Goal: Information Seeking & Learning: Learn about a topic

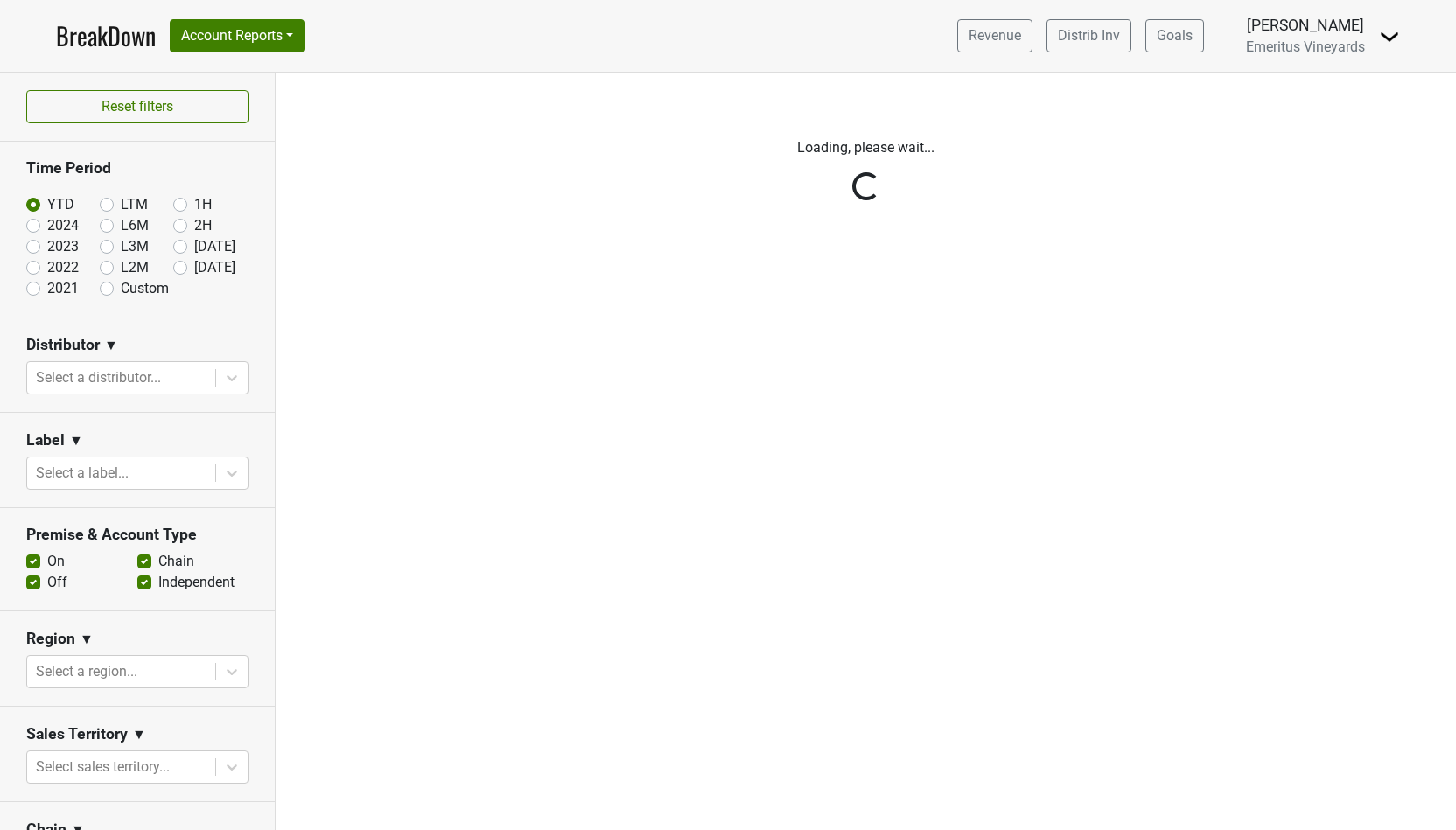
click at [125, 381] on div "Reset filters Time Period YTD LTM 1H 2024 L6M 2H 2023 L3M Aug '25 2022 L2M Sep …" at bounding box center [138, 451] width 276 height 758
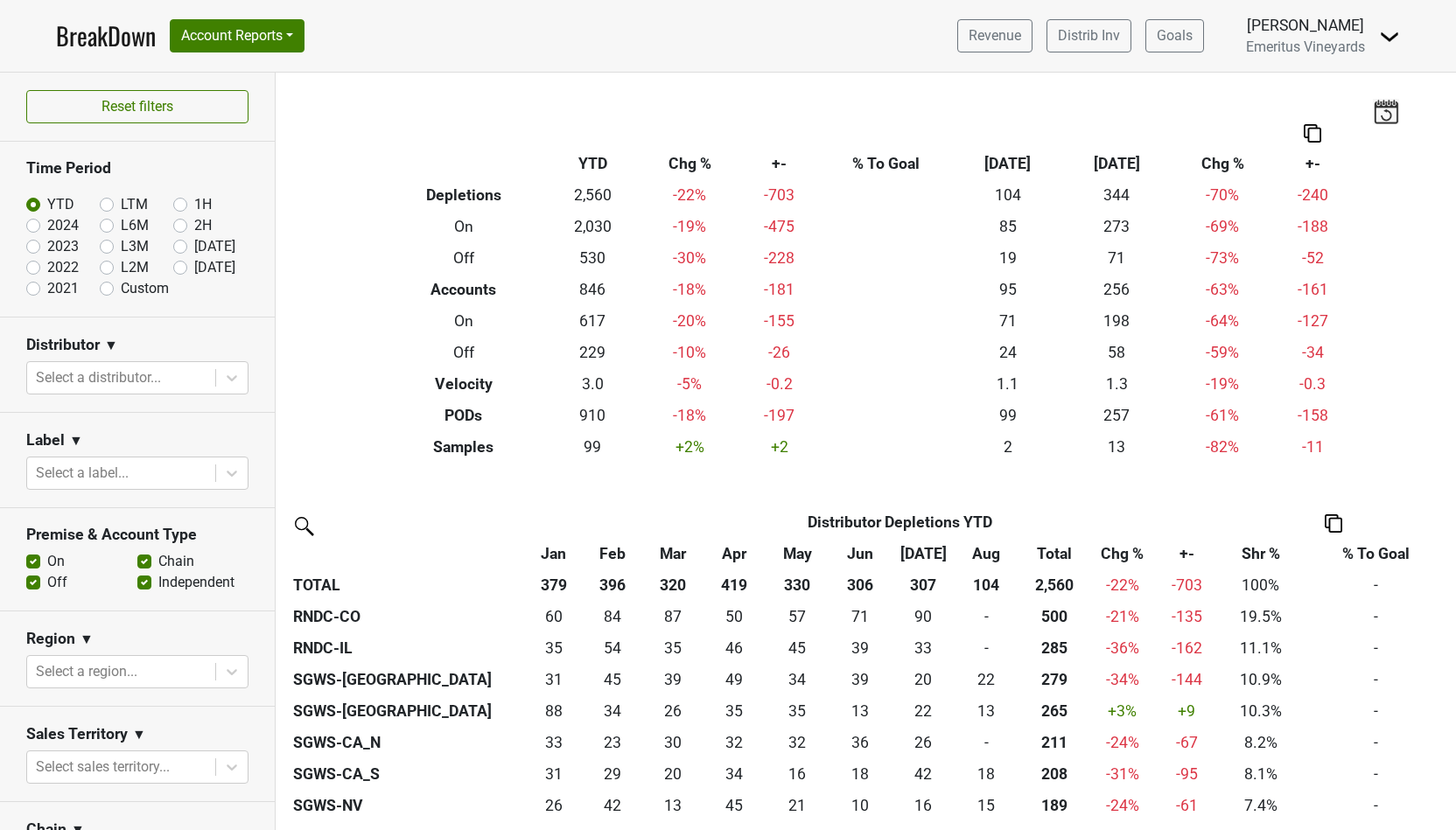
click at [107, 375] on div at bounding box center [121, 378] width 170 height 24
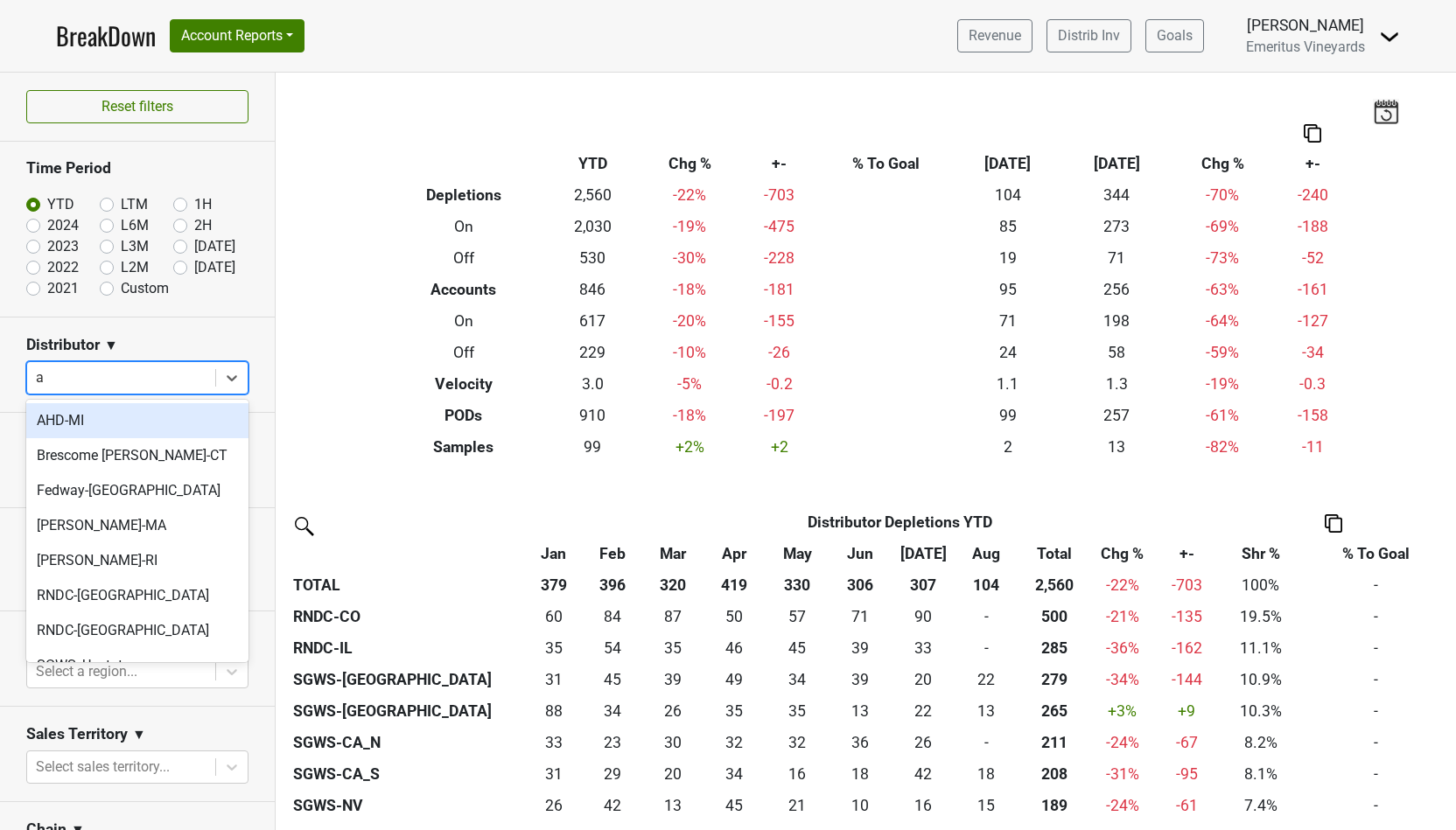
type input "az"
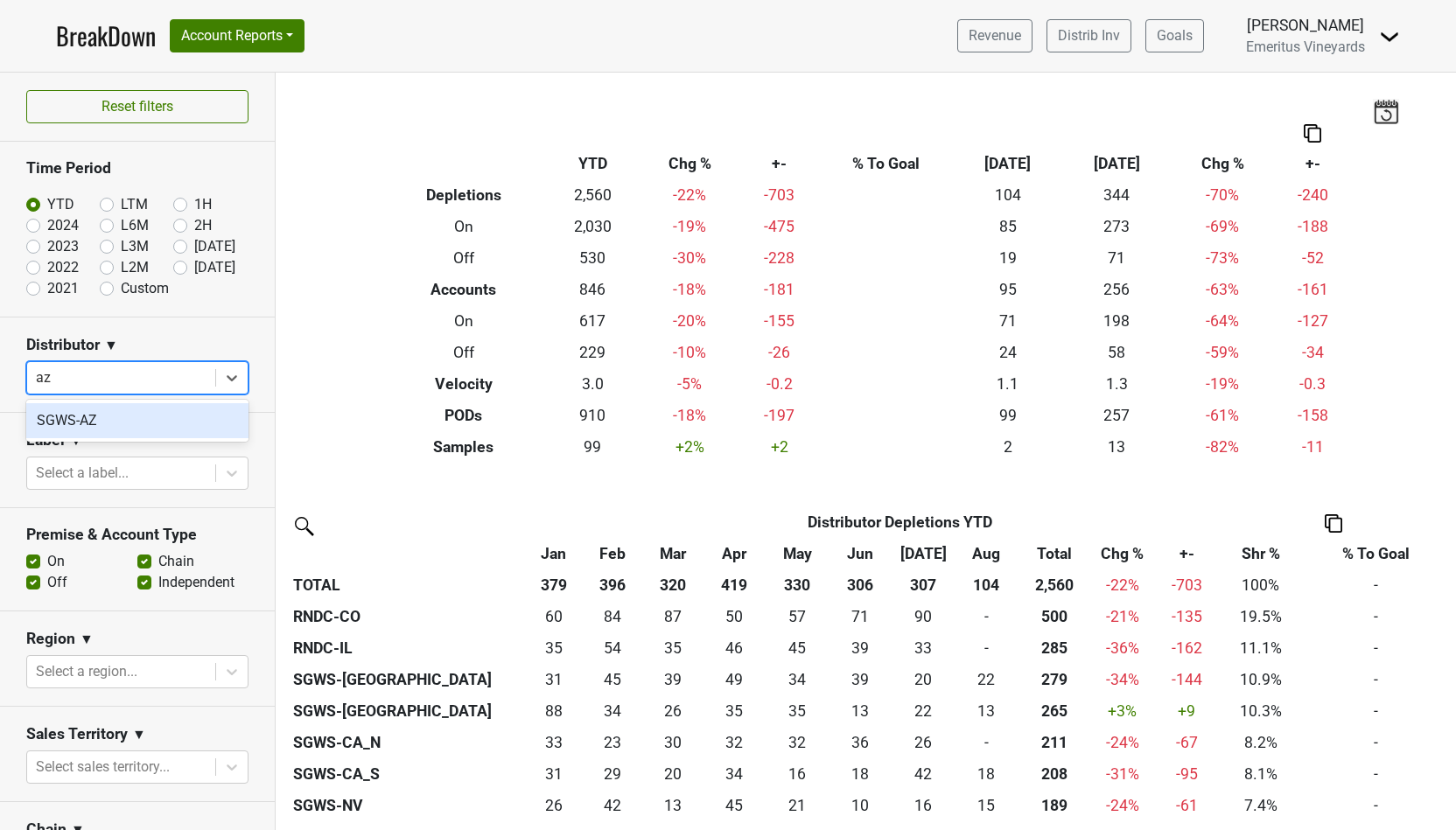
click at [107, 422] on div "SGWS-AZ" at bounding box center [137, 421] width 222 height 35
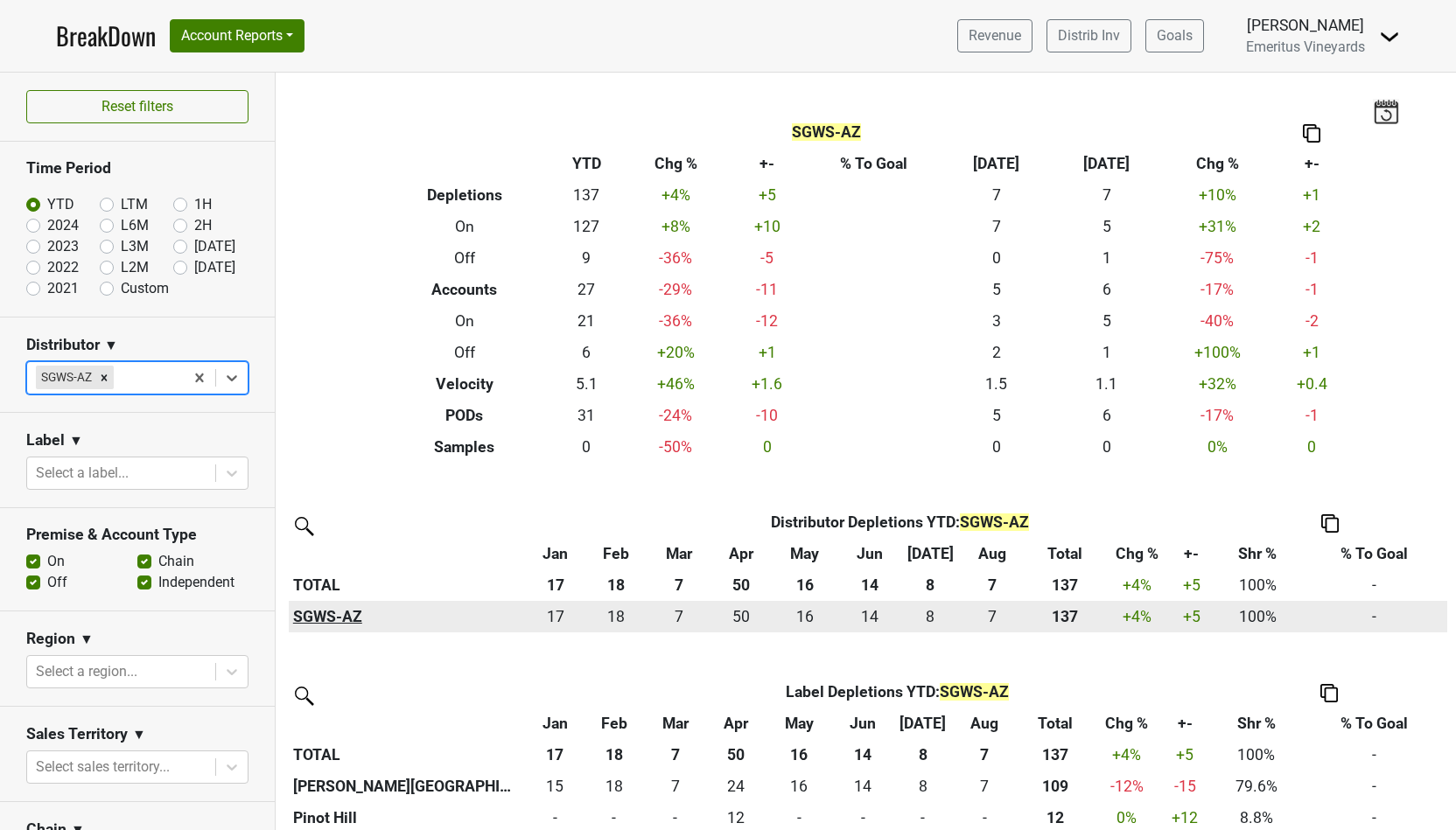
click at [322, 614] on th "SGWS-AZ" at bounding box center [407, 617] width 236 height 31
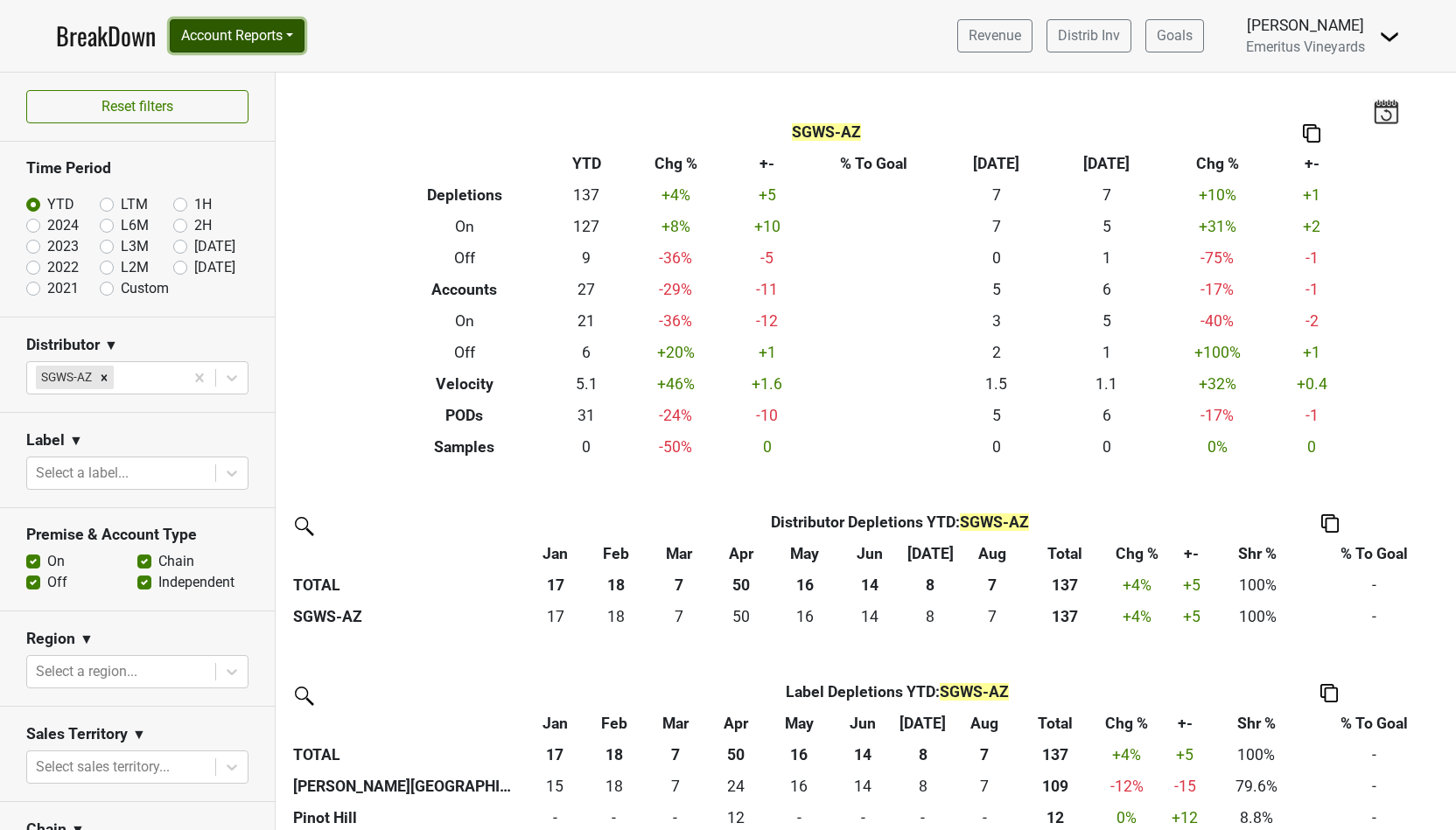
click at [265, 37] on button "Account Reports" at bounding box center [236, 36] width 134 height 33
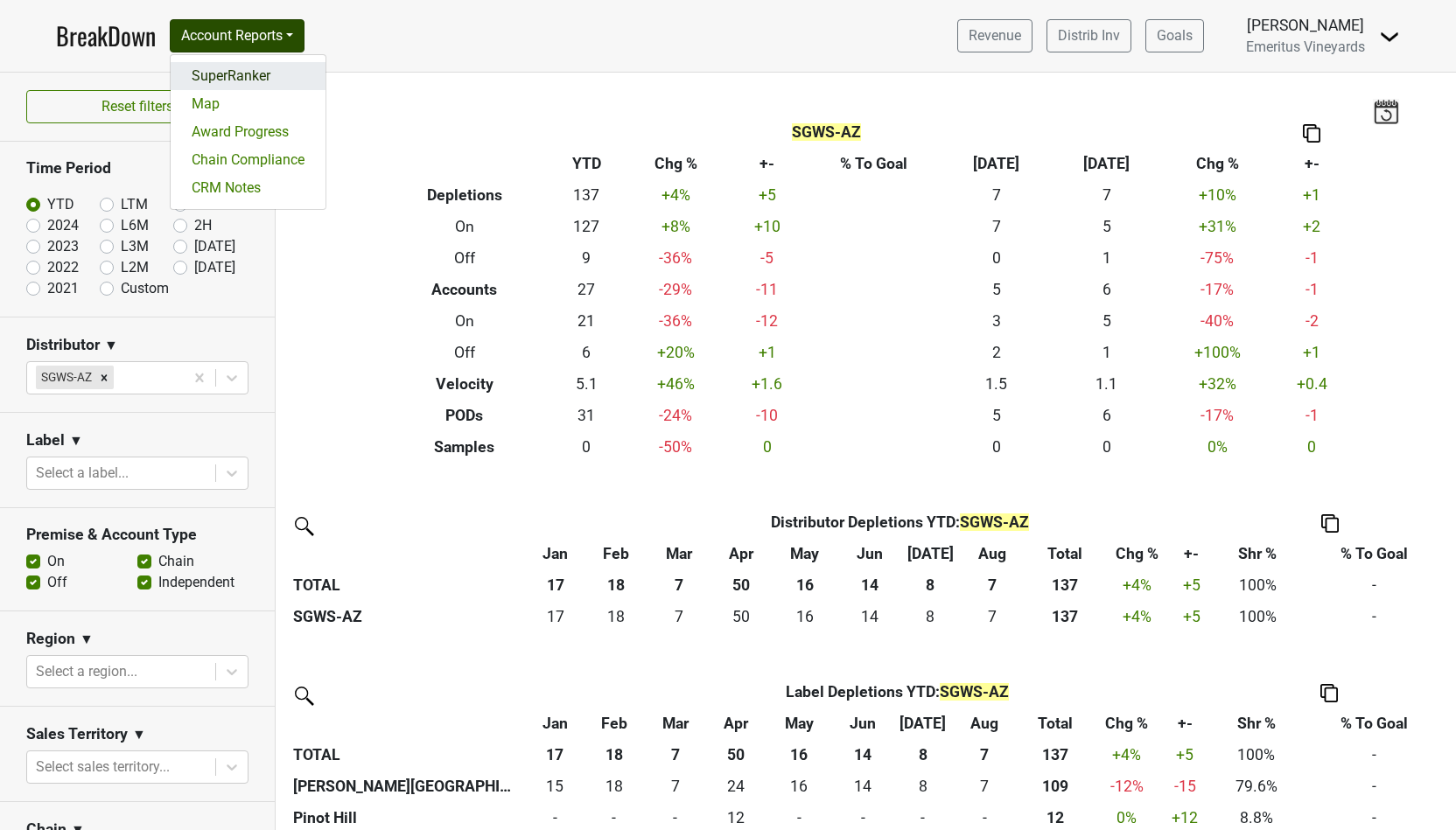
click at [249, 80] on link "SuperRanker" at bounding box center [247, 76] width 155 height 28
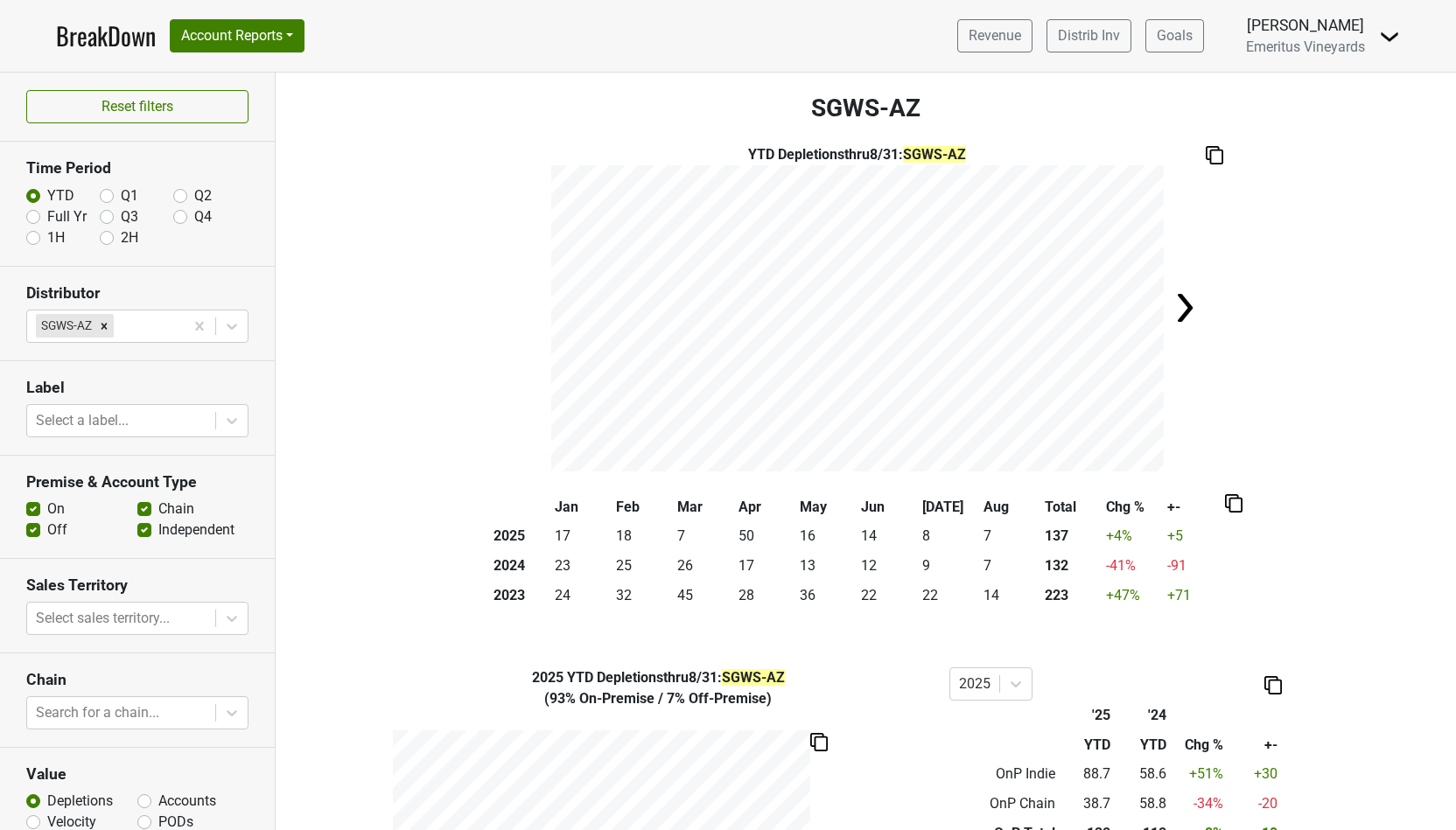
click at [47, 218] on label "Full Yr" at bounding box center [67, 217] width 40 height 21
click at [38, 218] on input "Full Yr" at bounding box center [32, 215] width 14 height 18
radio input "true"
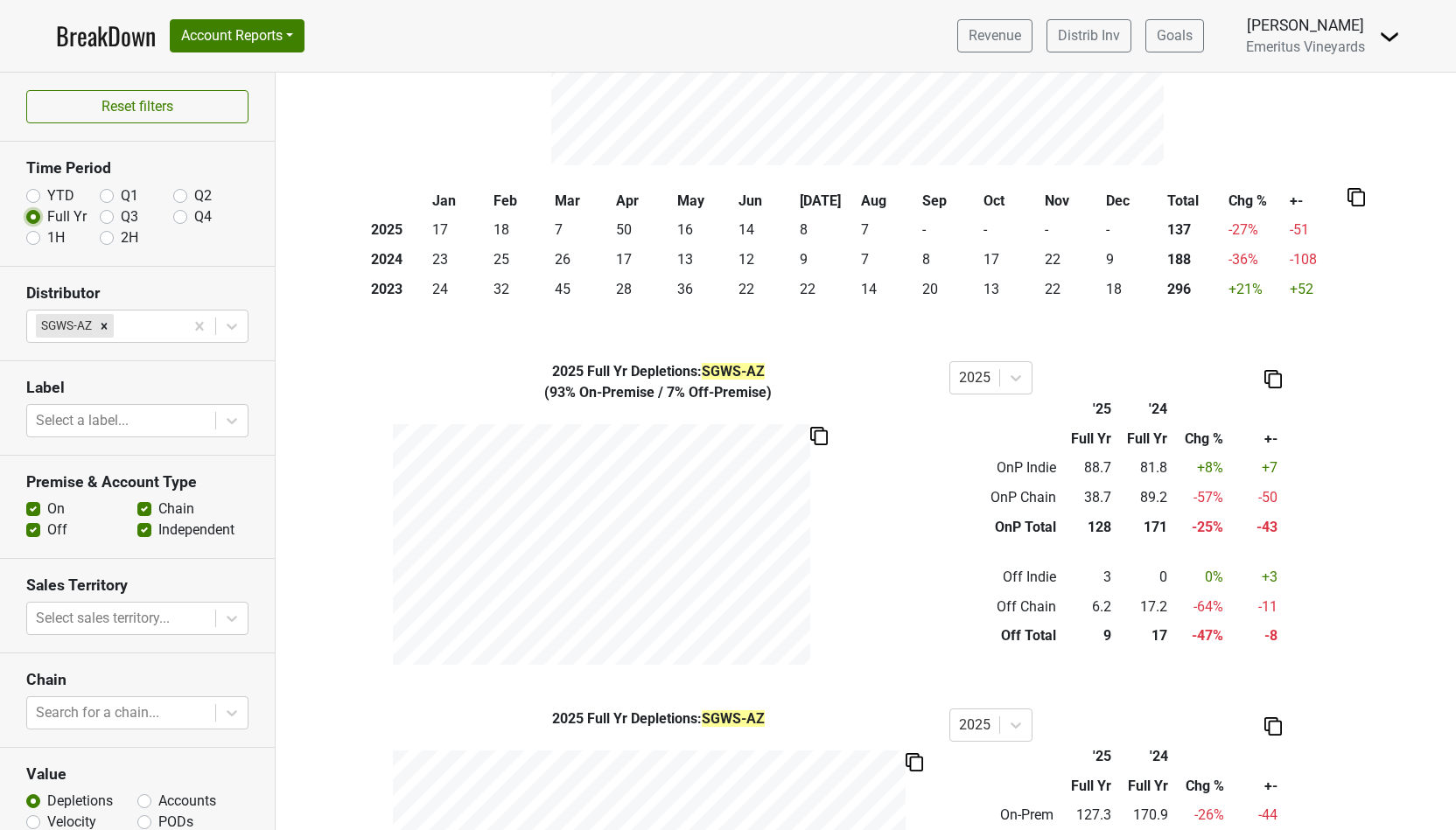
scroll to position [315, 0]
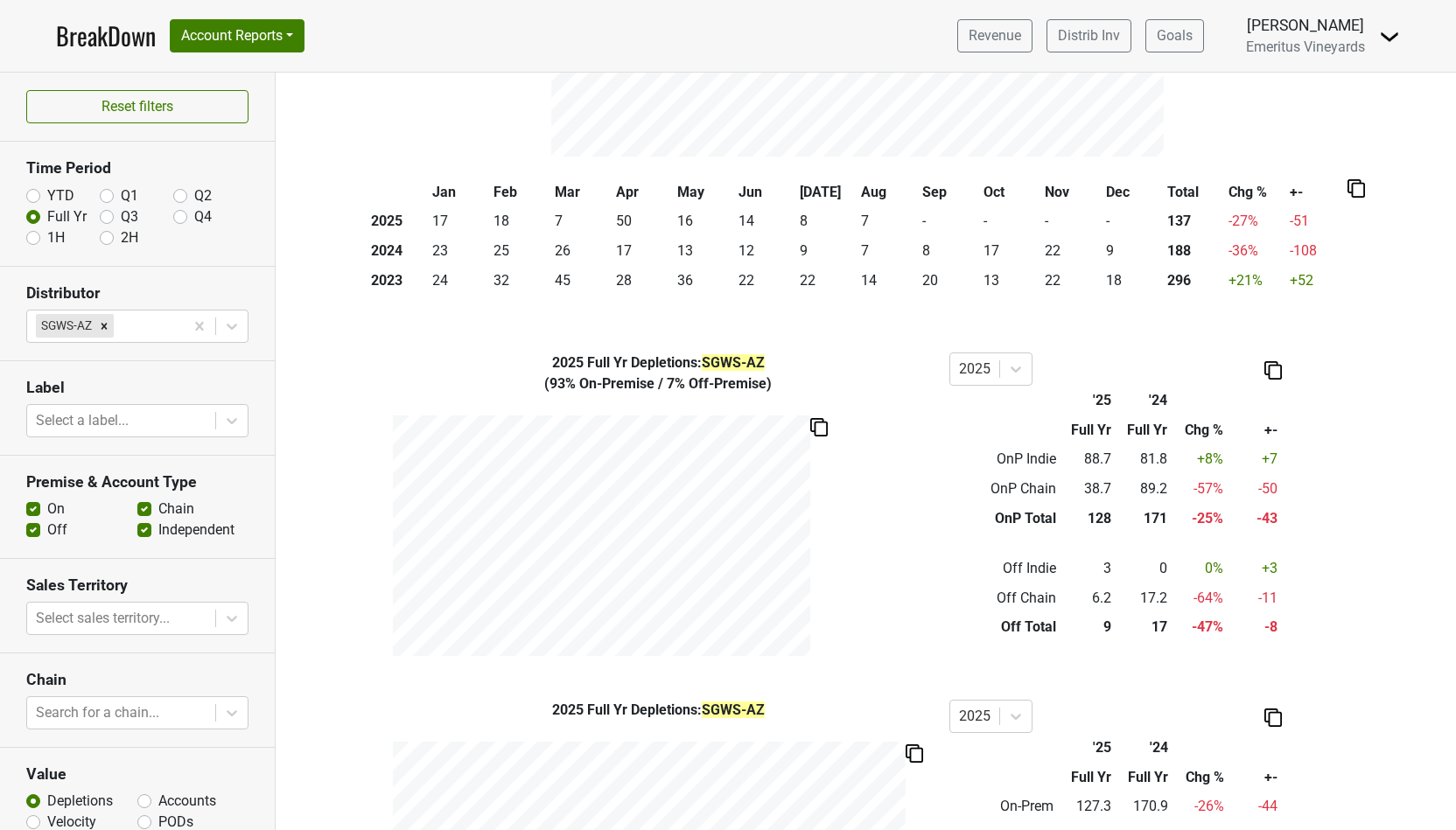
click at [199, 800] on label "Accounts" at bounding box center [187, 801] width 57 height 21
click at [151, 800] on input "Accounts" at bounding box center [144, 799] width 14 height 18
radio input "true"
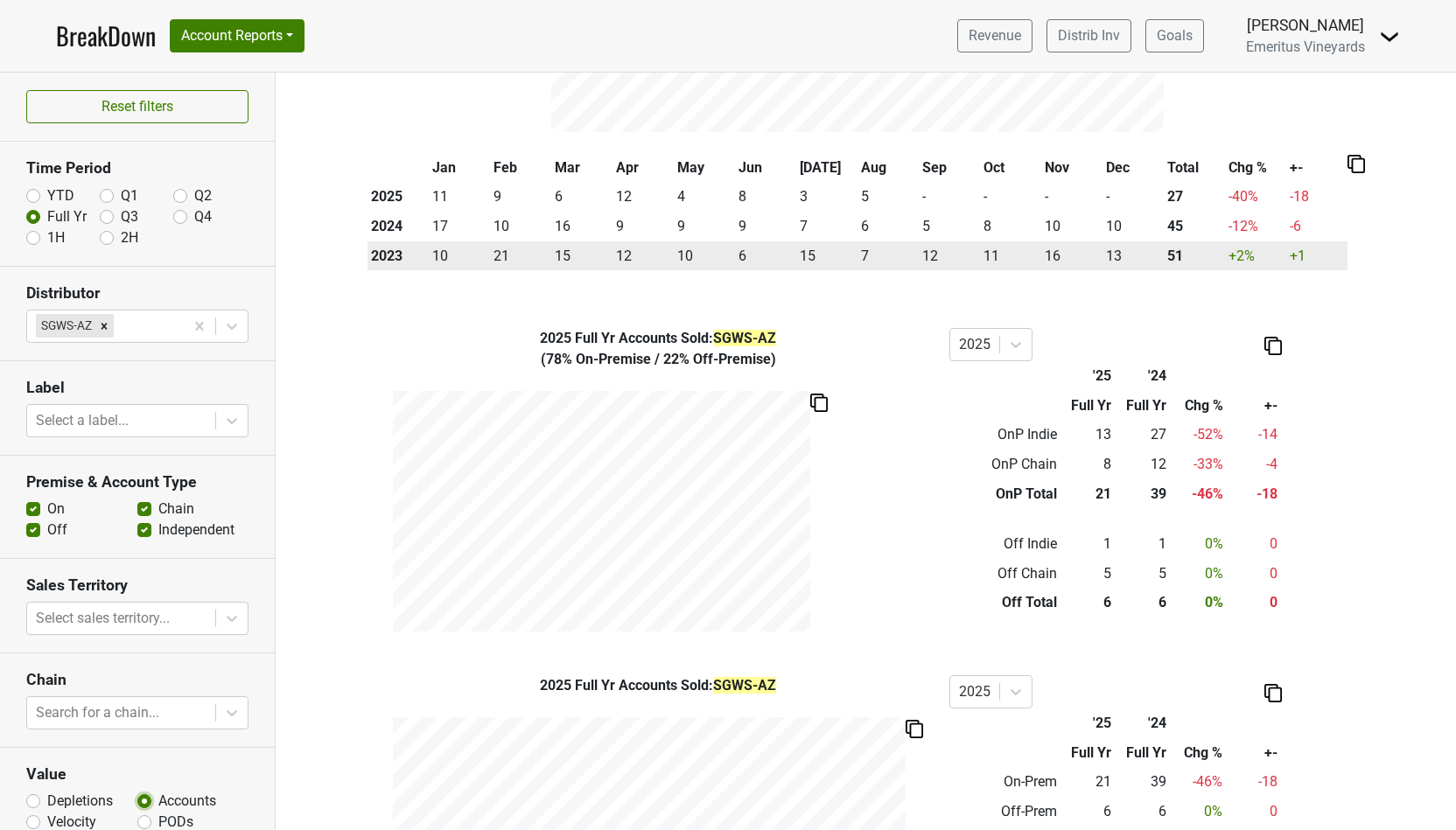
scroll to position [510, 0]
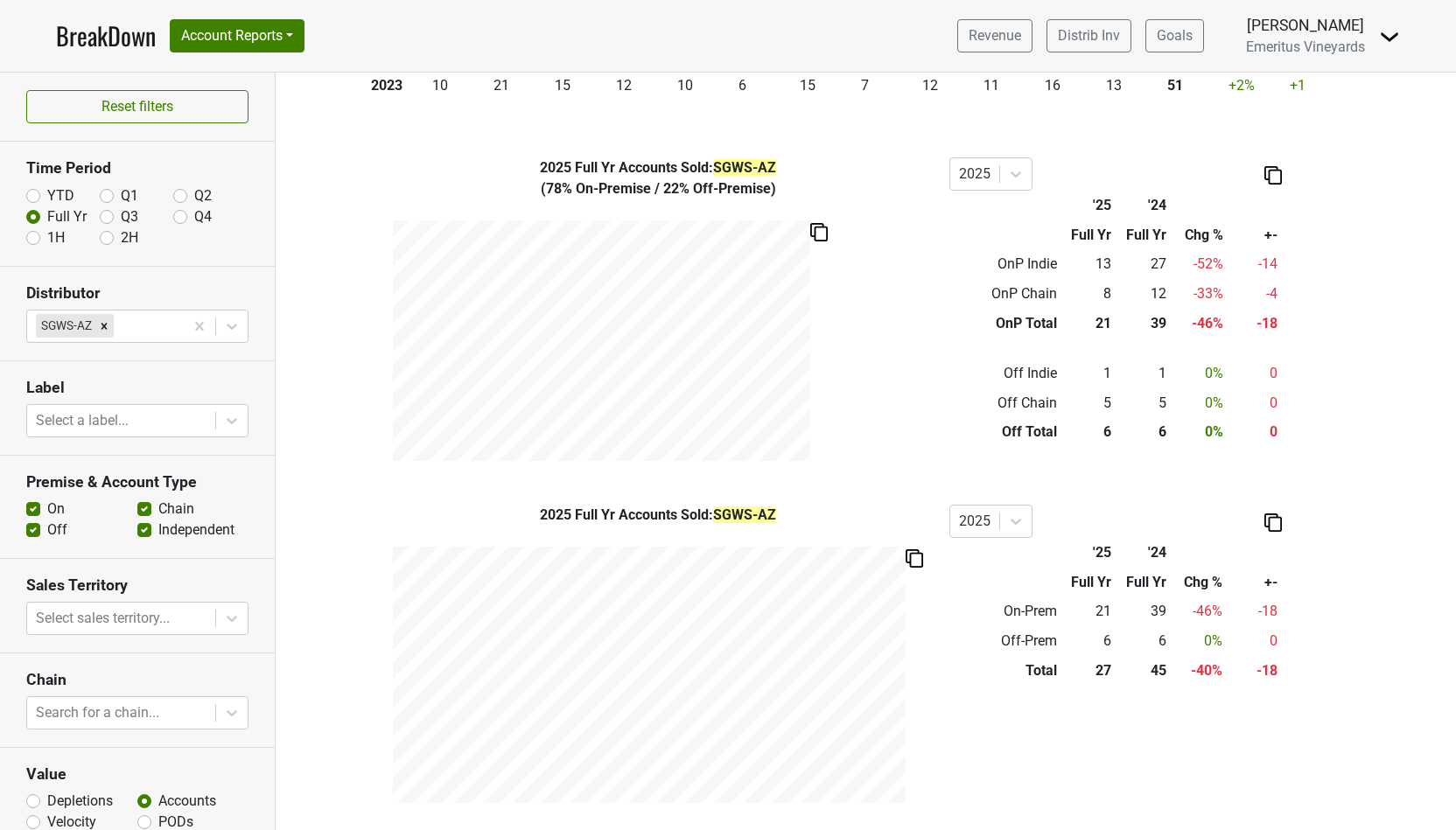
click at [61, 792] on label "Depletions" at bounding box center [80, 801] width 66 height 21
click at [40, 792] on input "Depletions" at bounding box center [32, 799] width 14 height 18
radio input "true"
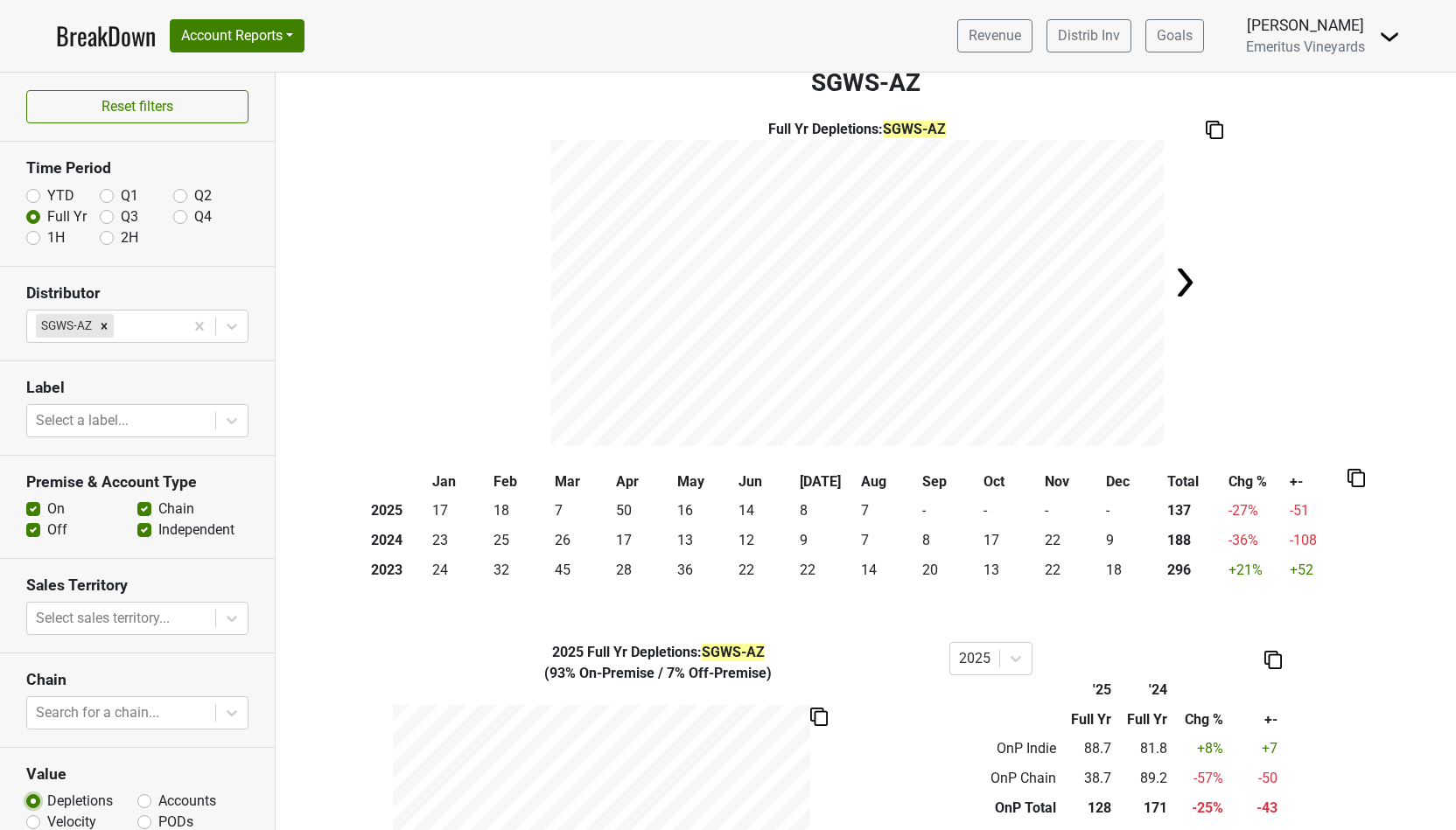
scroll to position [23, 0]
click at [52, 204] on label "YTD" at bounding box center [60, 195] width 27 height 21
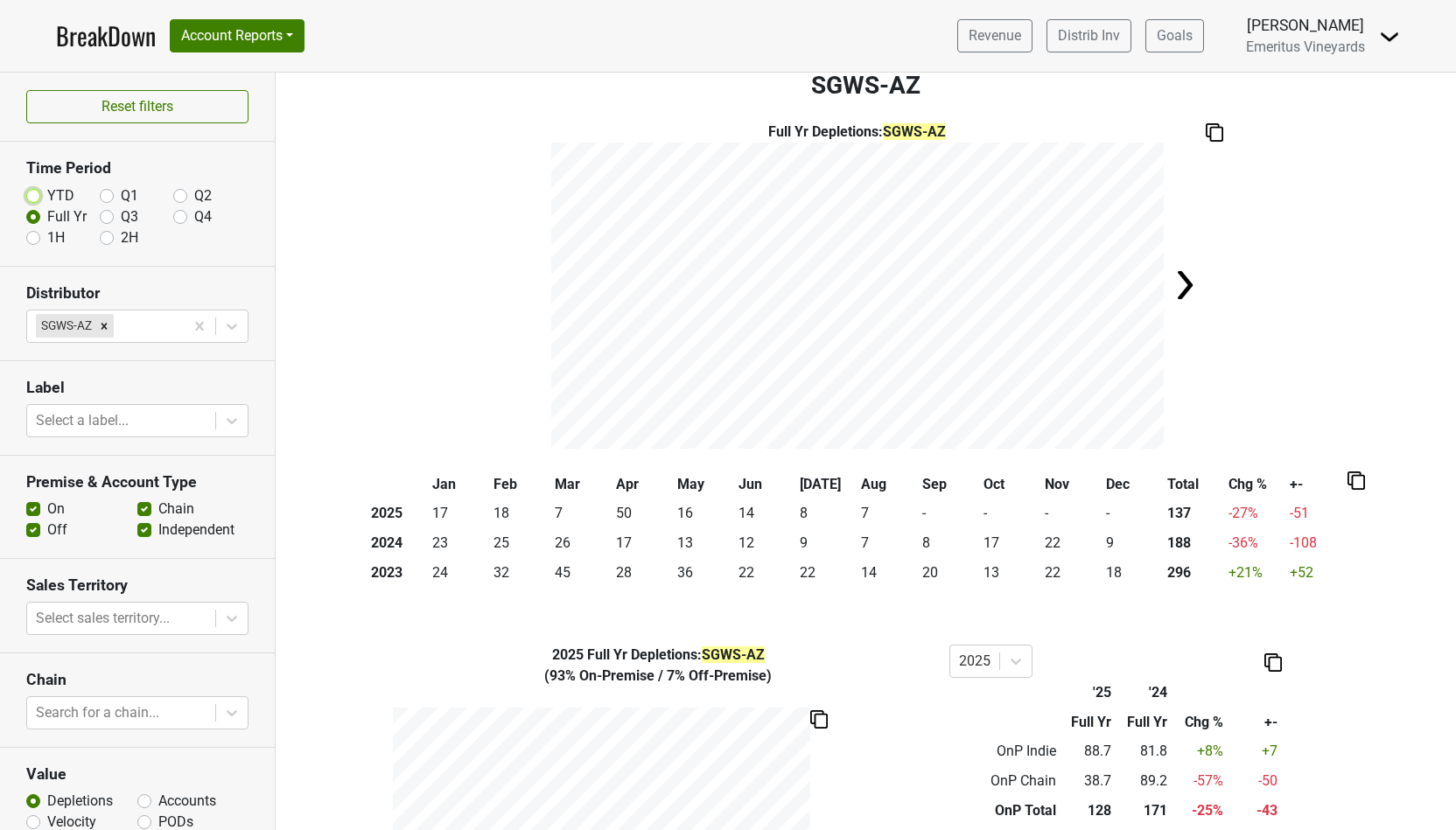
click at [40, 203] on input "YTD" at bounding box center [32, 194] width 14 height 18
radio input "true"
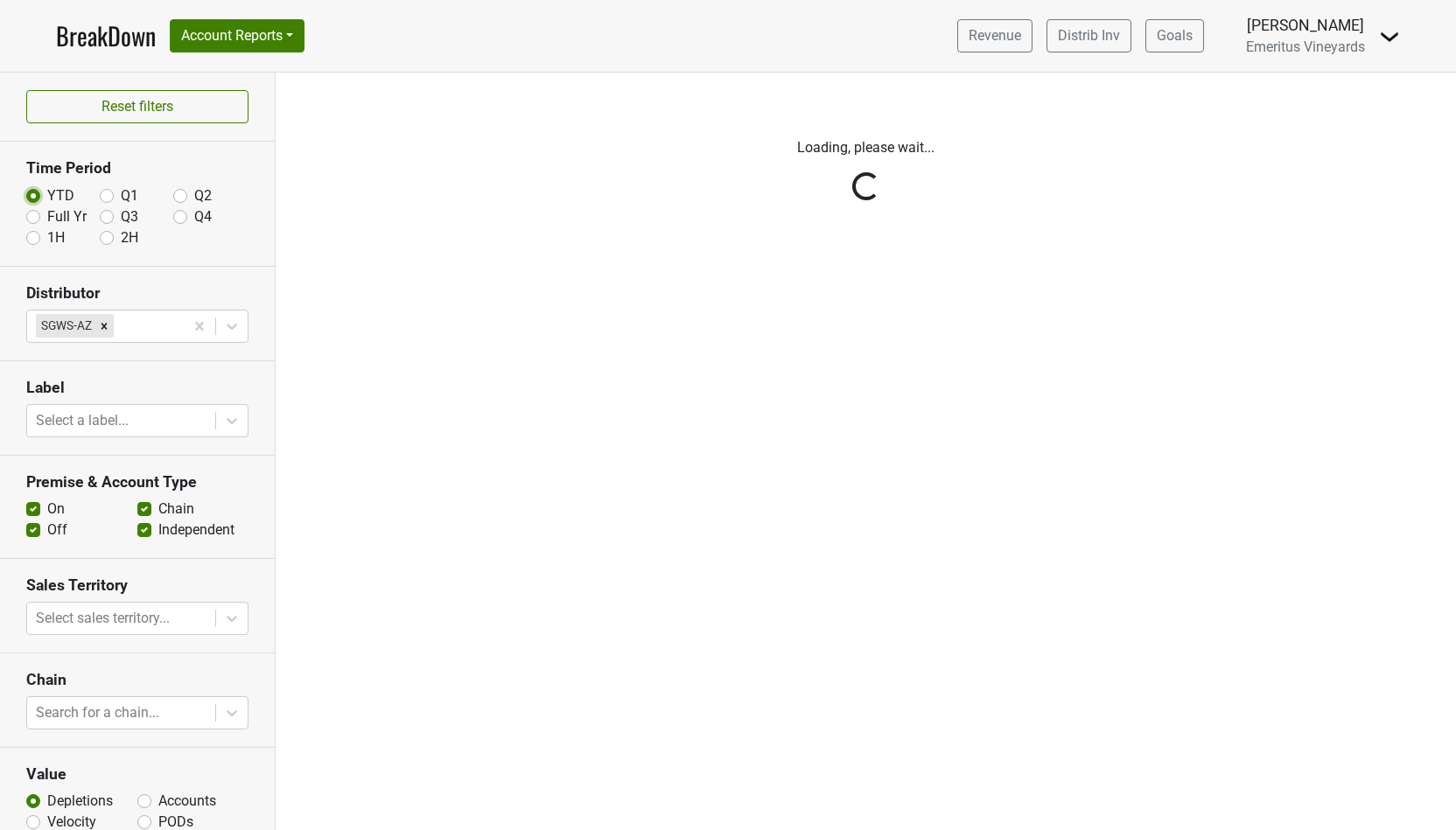
scroll to position [0, 0]
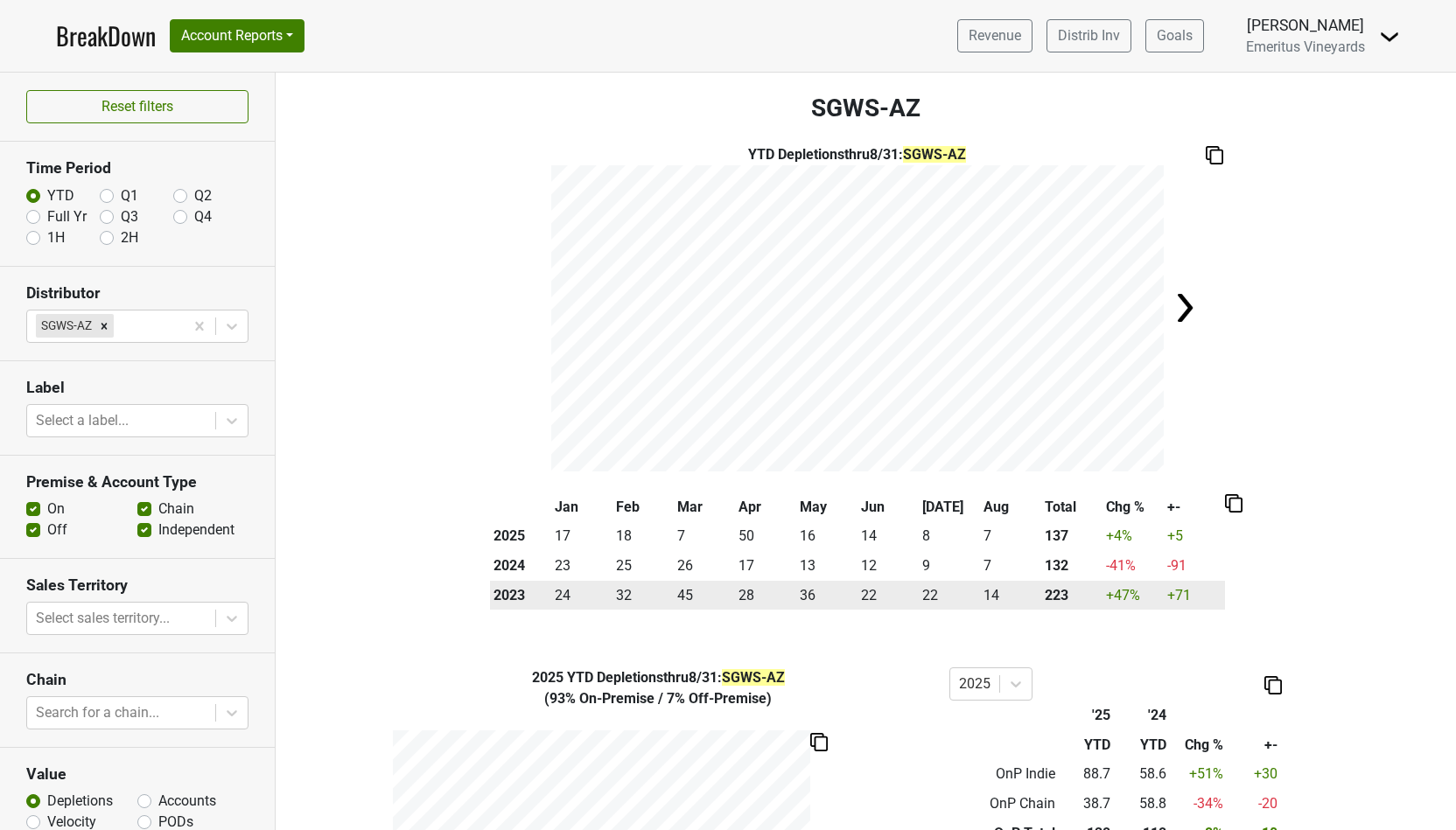
click at [518, 599] on th "2023" at bounding box center [521, 596] width 61 height 30
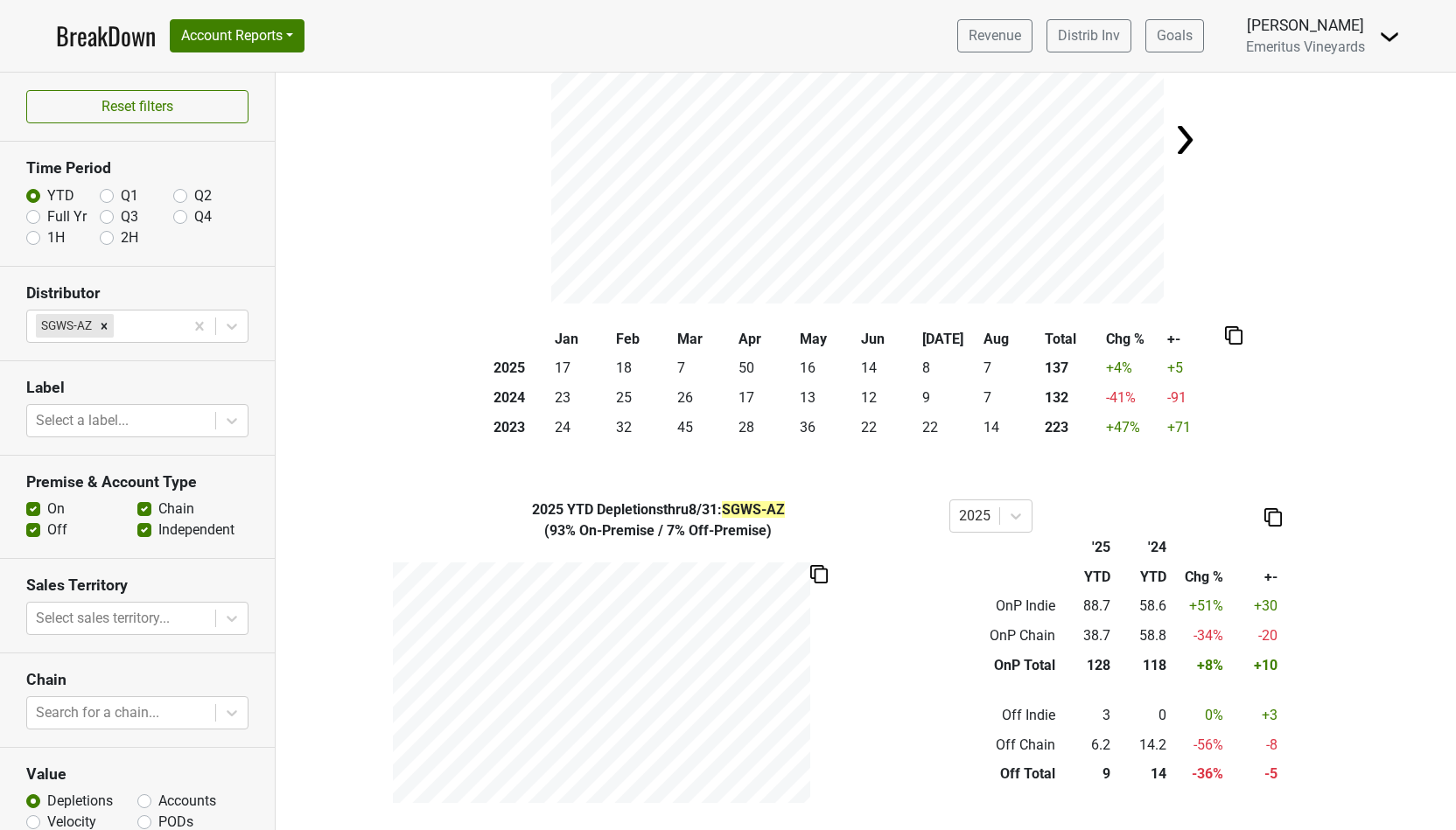
scroll to position [170, 0]
click at [1015, 503] on div at bounding box center [1016, 514] width 31 height 31
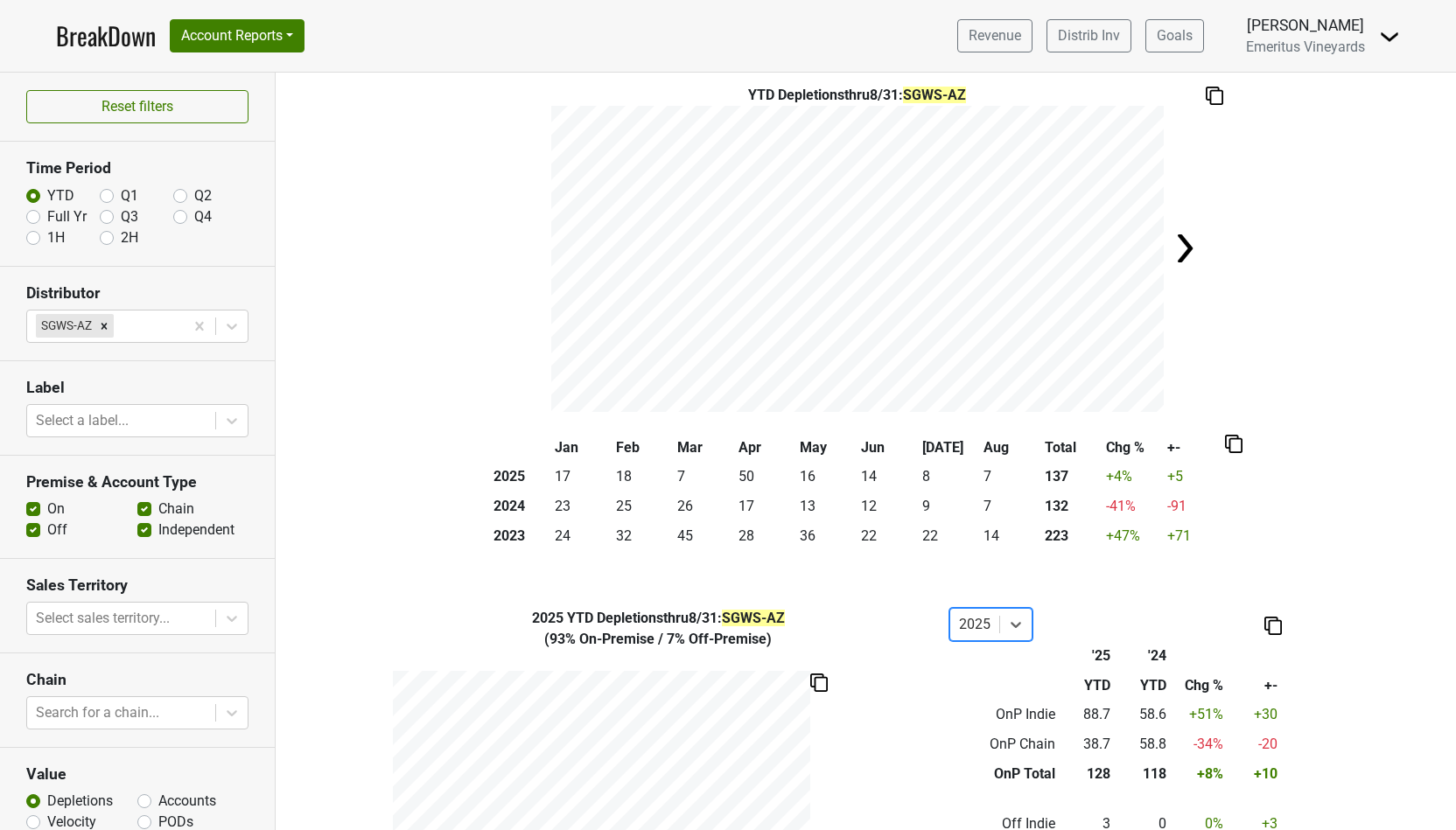
scroll to position [58, 0]
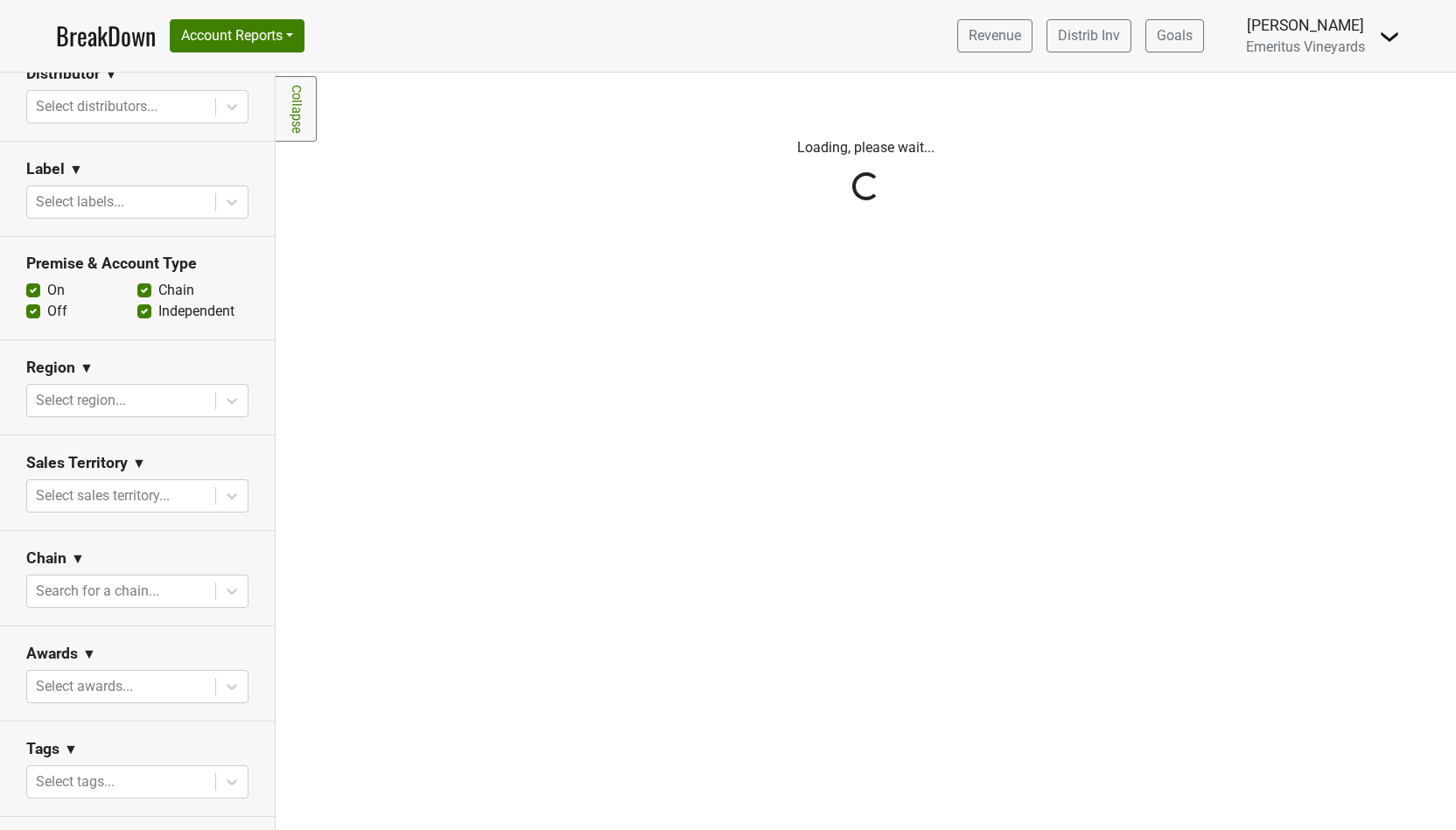
scroll to position [439, 0]
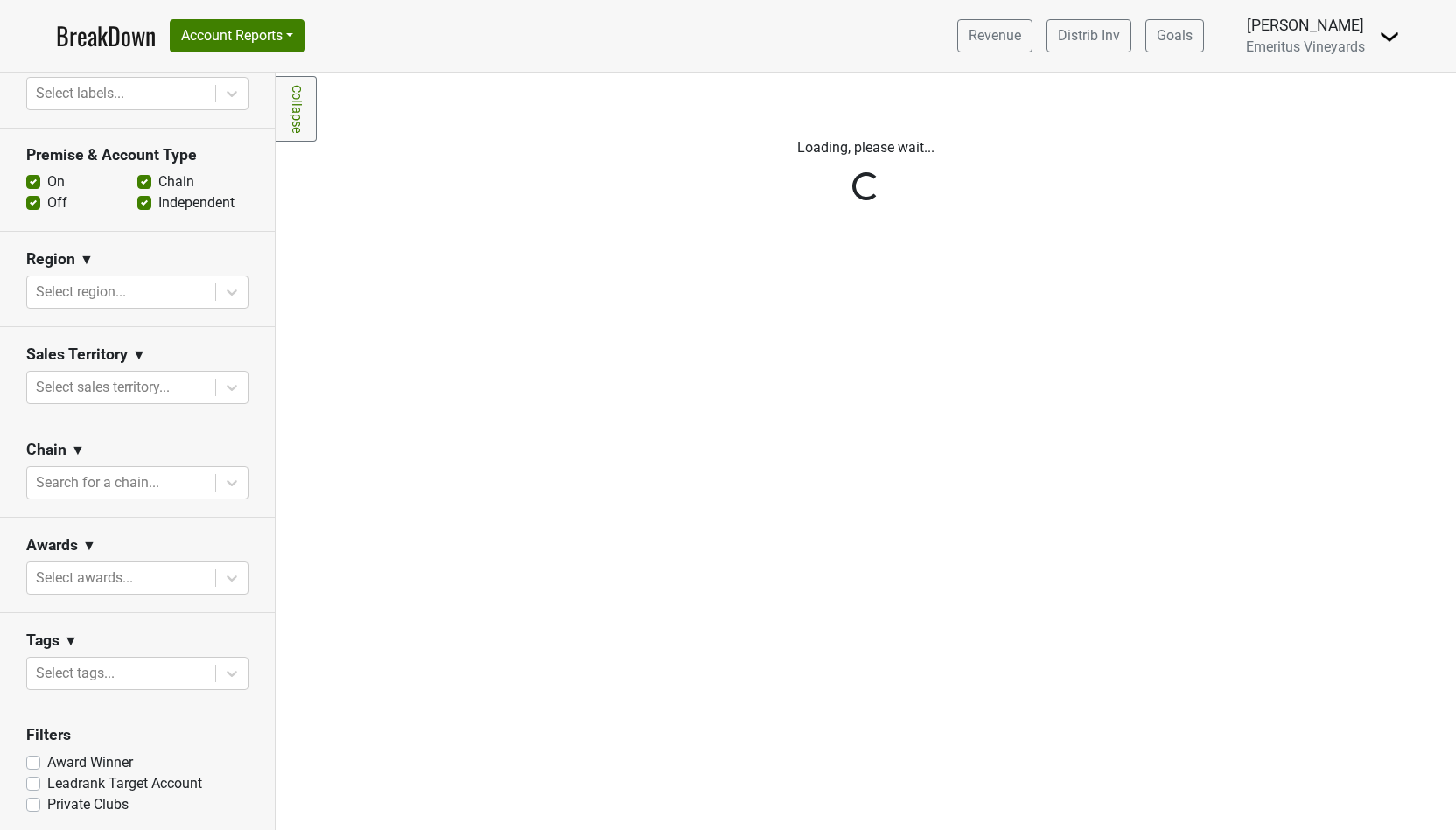
click at [103, 668] on div "Reset filters Purchased Within Last... 25 month(s) ago Sep '25 Nonbuy For Last.…" at bounding box center [138, 451] width 276 height 758
click at [97, 672] on div at bounding box center [121, 673] width 170 height 24
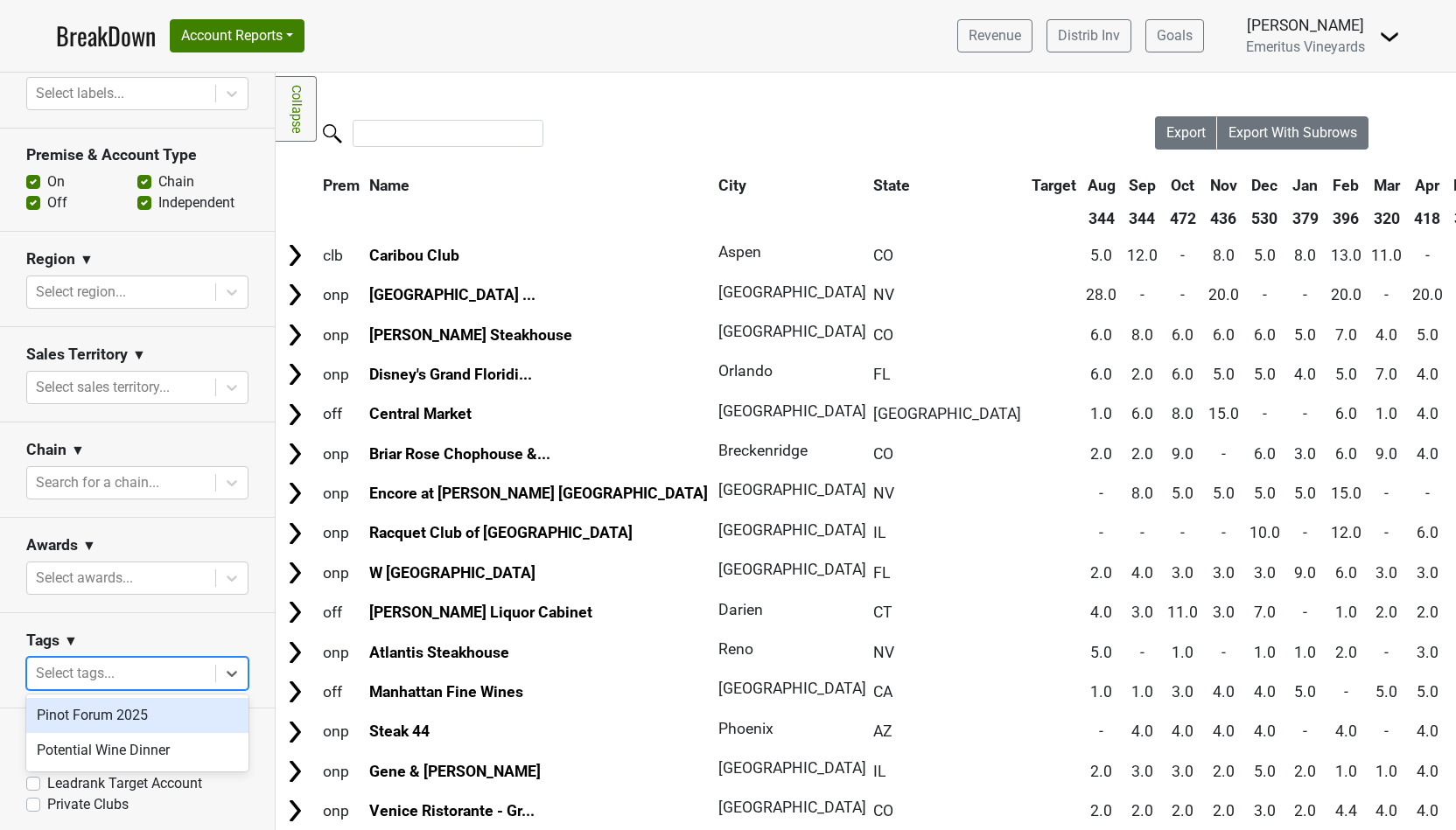
click at [87, 725] on div "Pinot Forum 2025" at bounding box center [137, 716] width 222 height 35
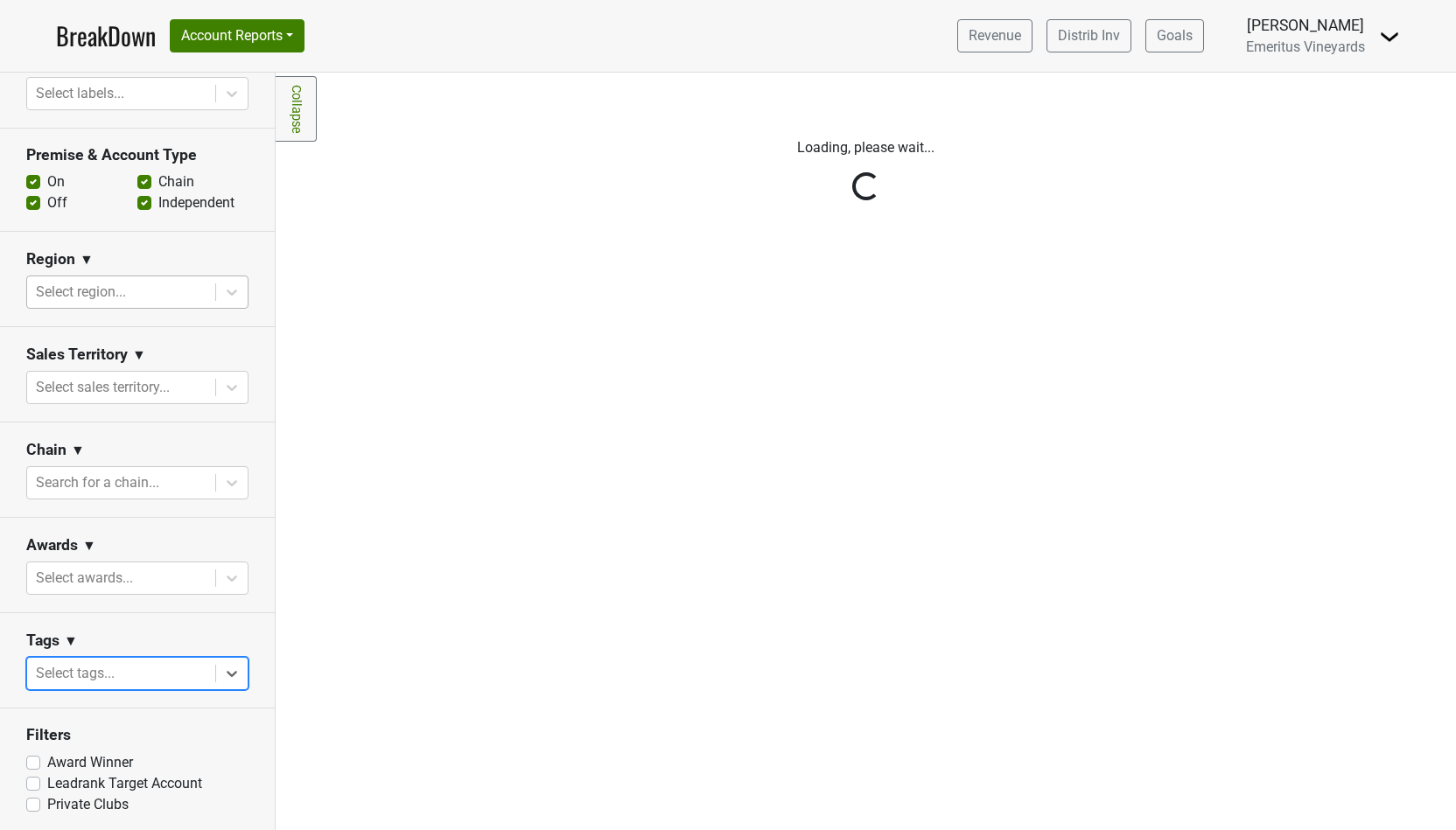
click at [164, 294] on div at bounding box center [121, 292] width 170 height 24
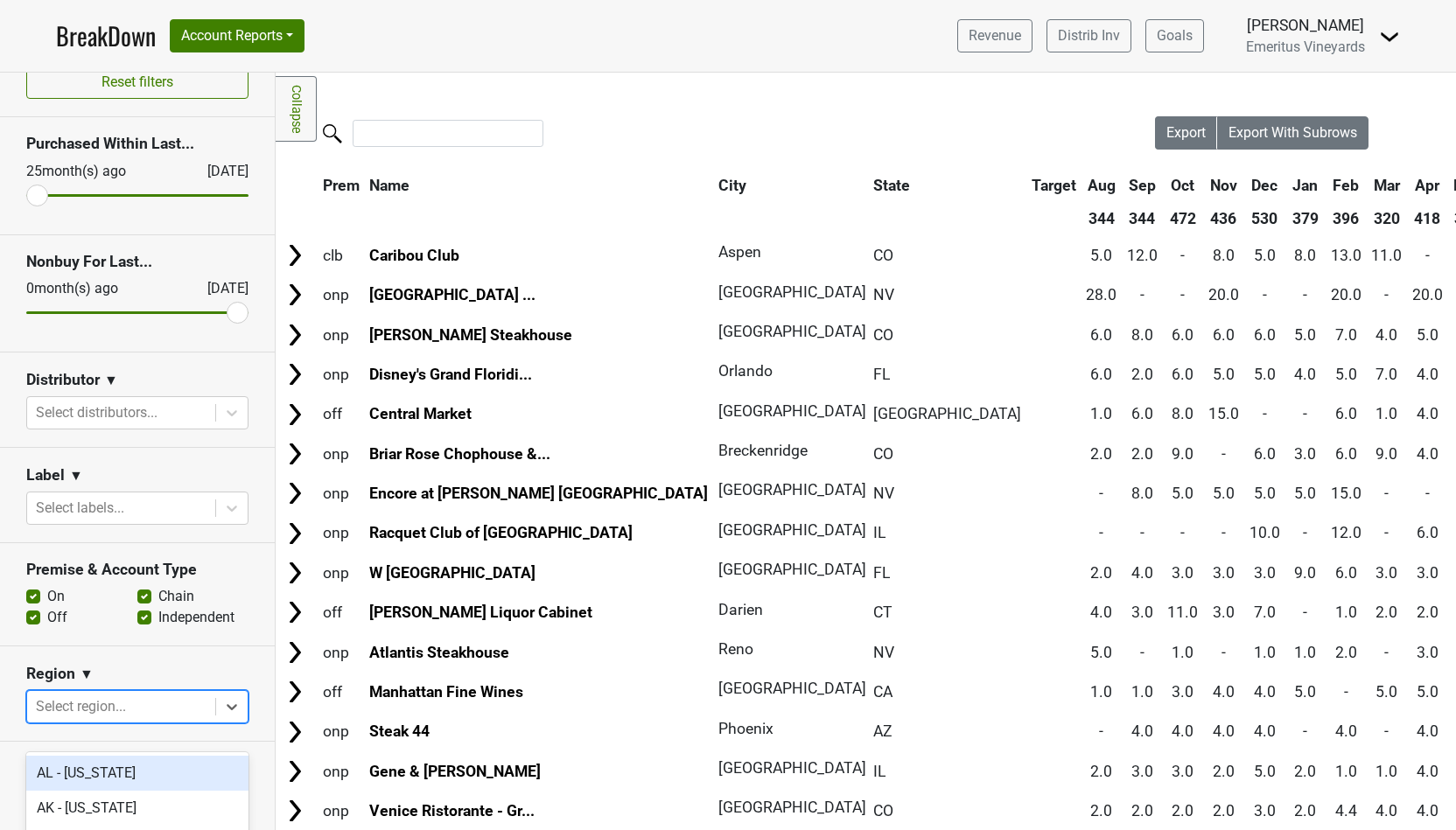
scroll to position [0, 0]
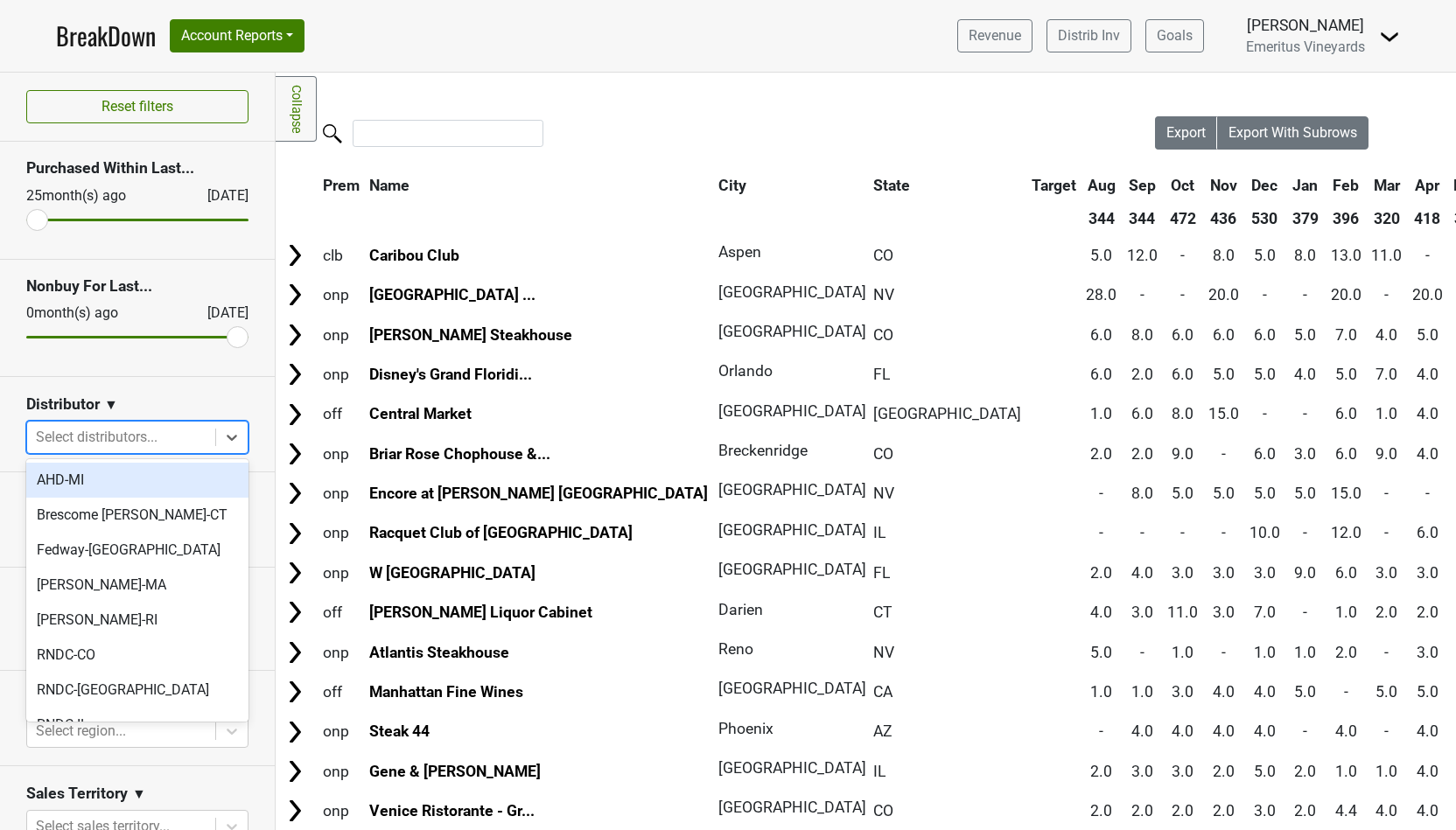
click at [101, 432] on div at bounding box center [121, 437] width 170 height 24
type input "az"
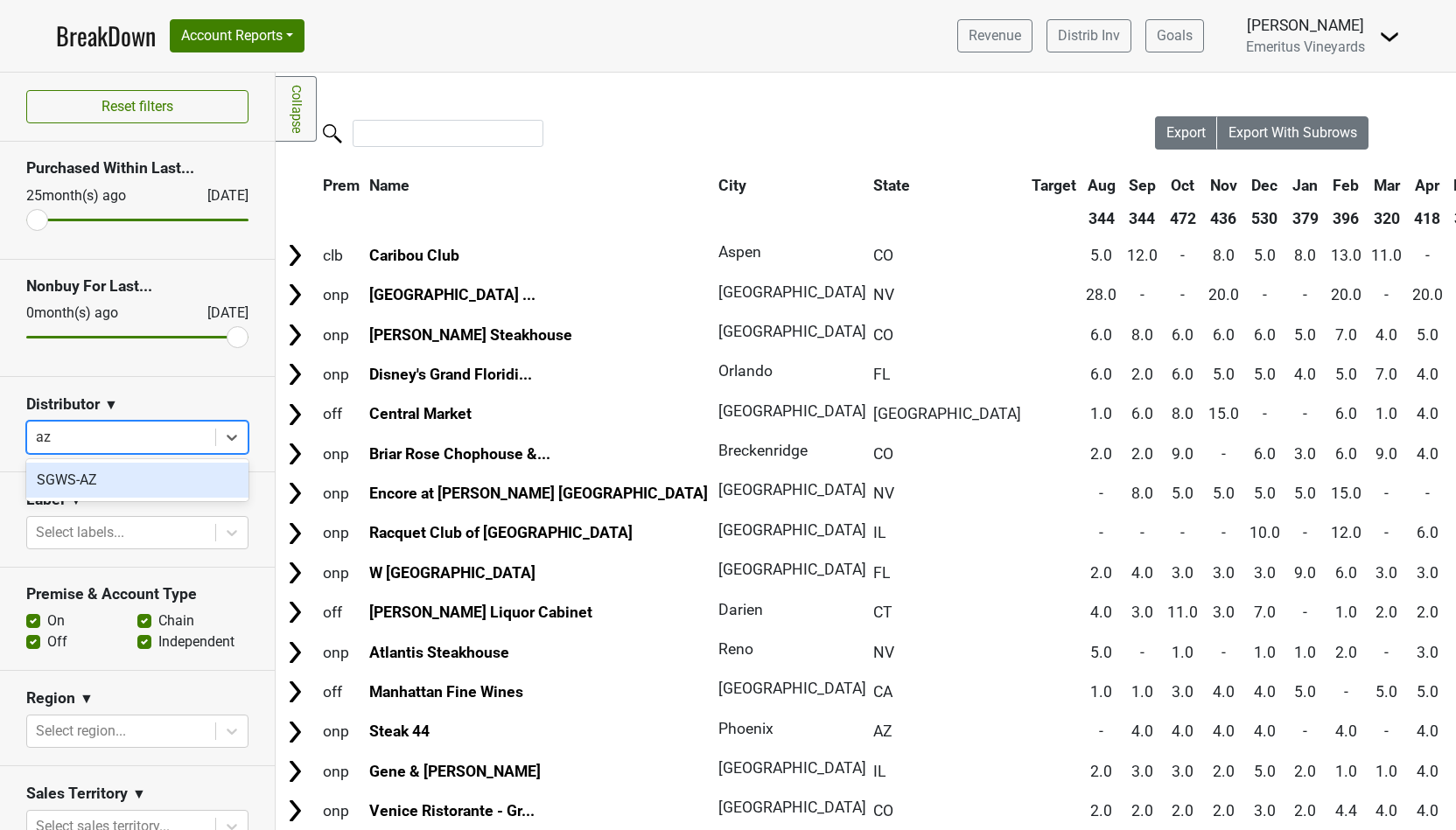
click at [90, 481] on div "SGWS-AZ" at bounding box center [137, 481] width 222 height 35
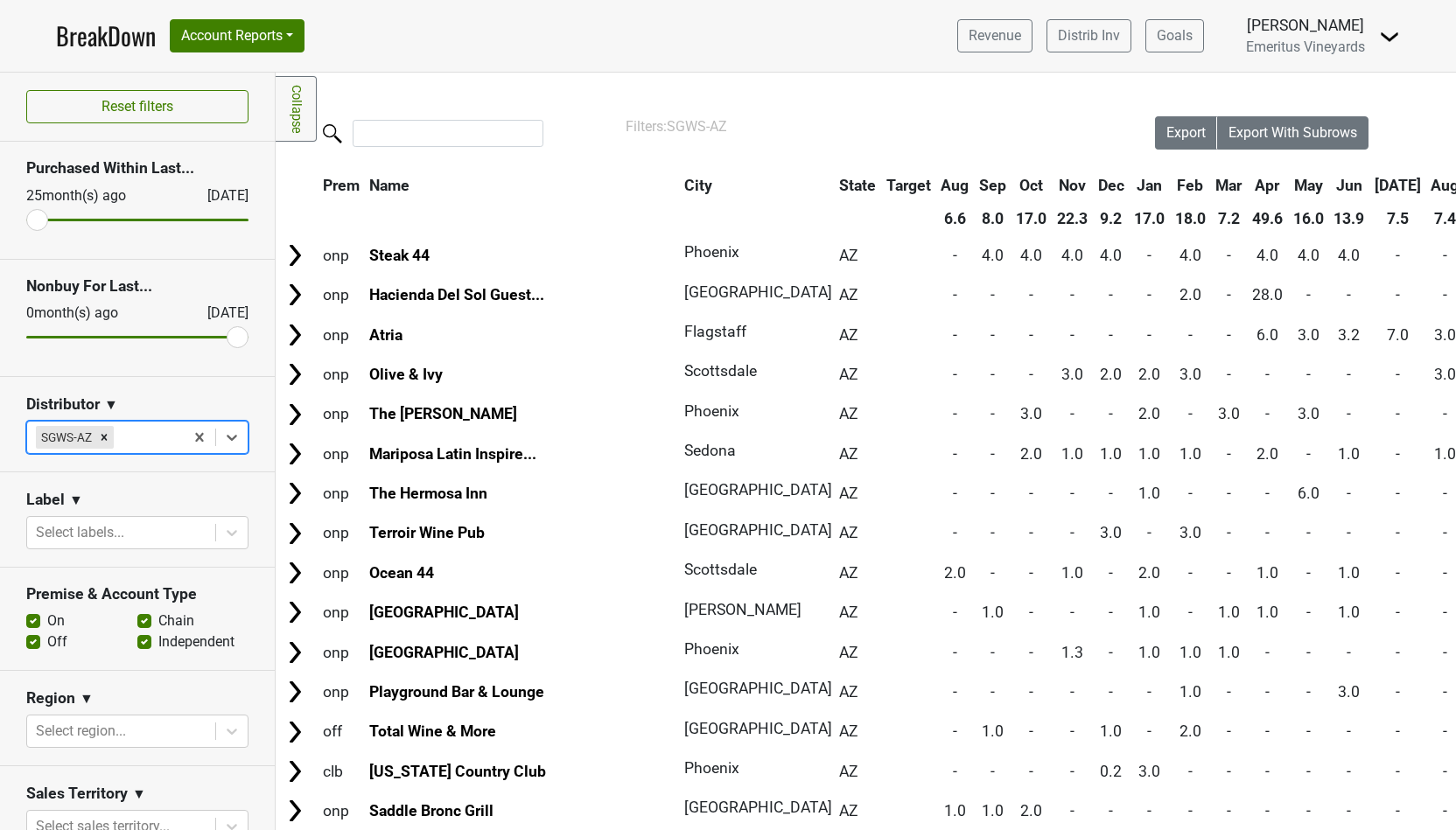
click at [680, 180] on th "City" at bounding box center [752, 185] width 144 height 31
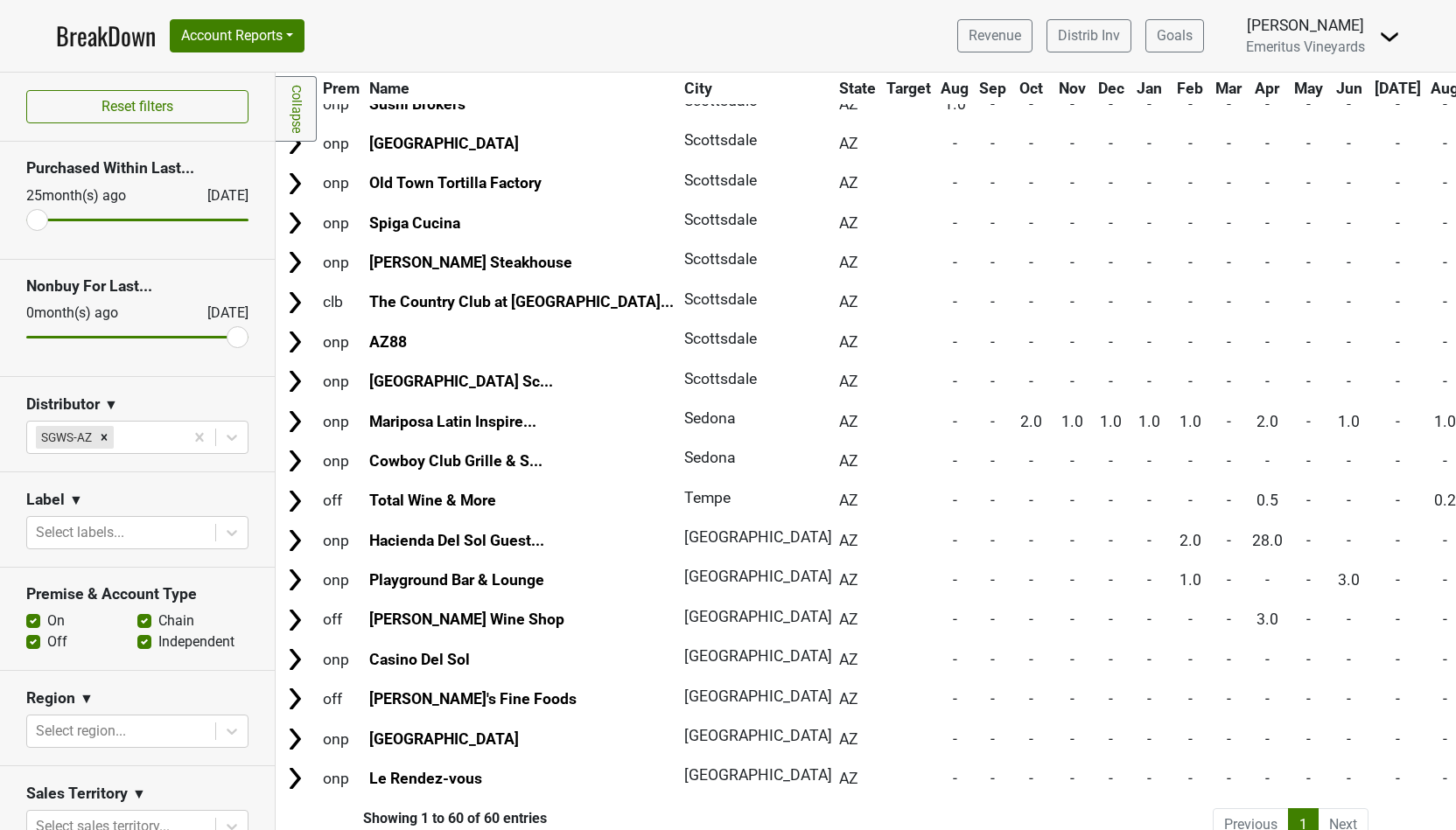
scroll to position [1834, 0]
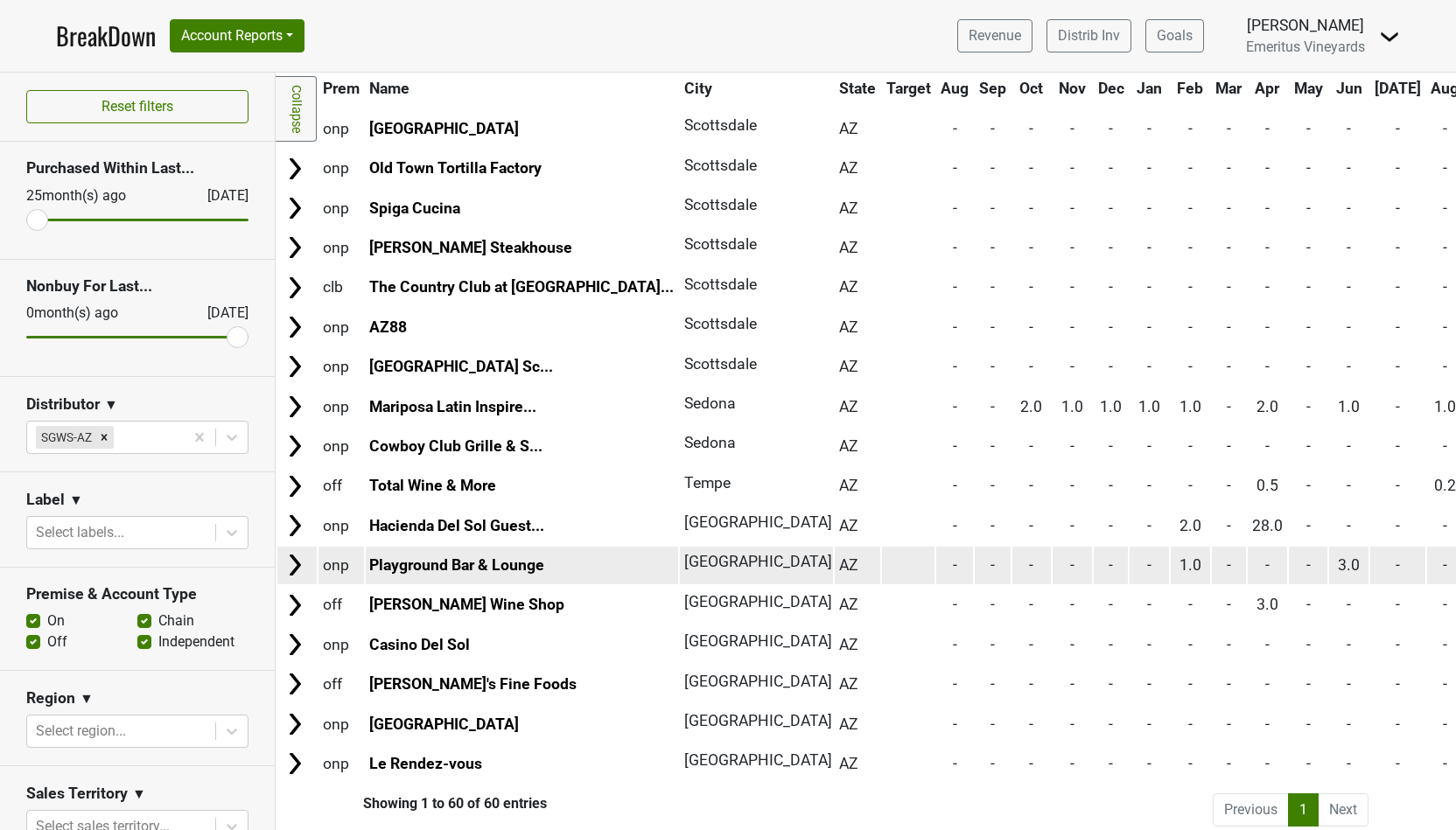
click at [684, 553] on span "Tucson" at bounding box center [759, 561] width 148 height 18
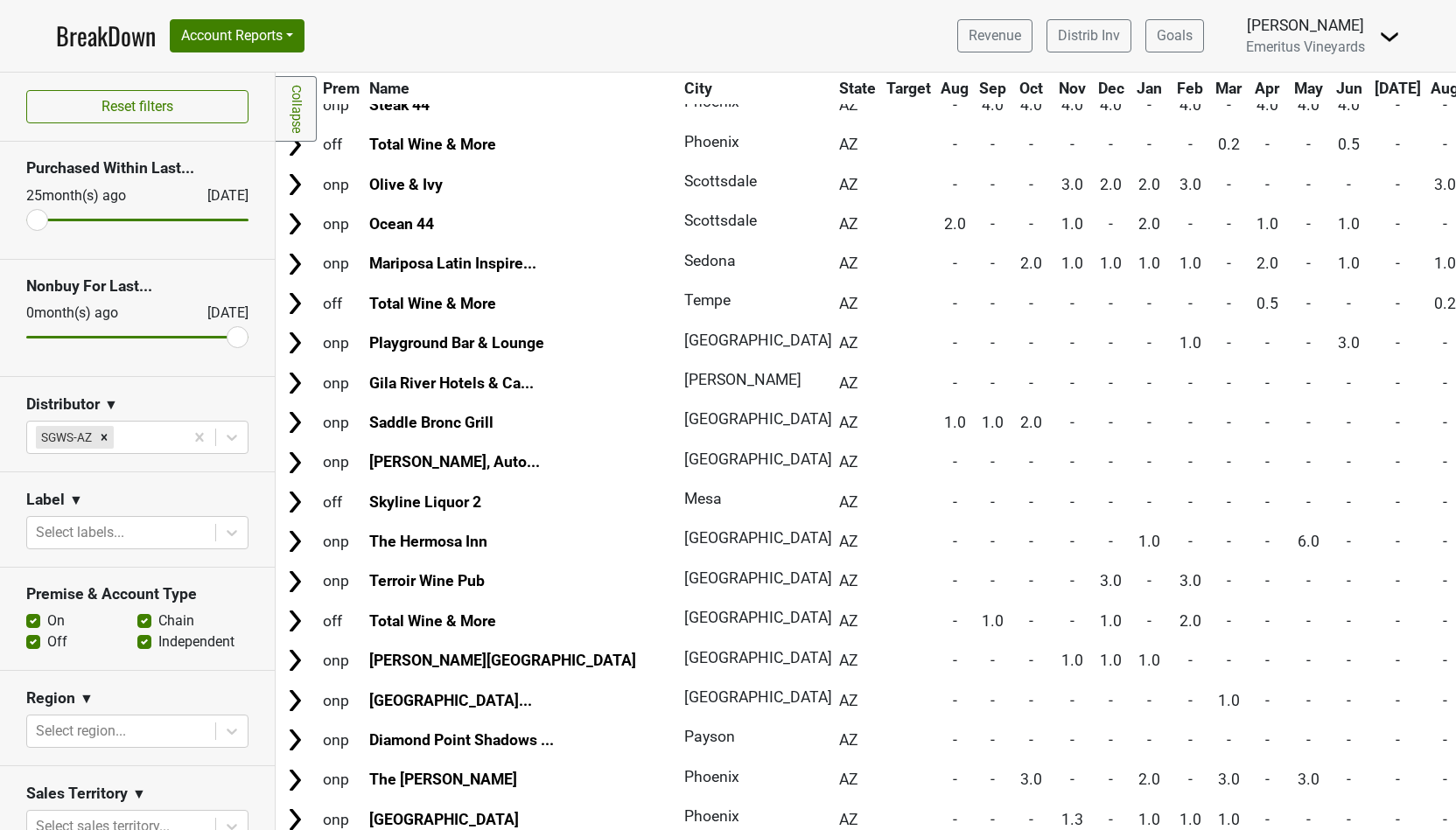
scroll to position [258, 0]
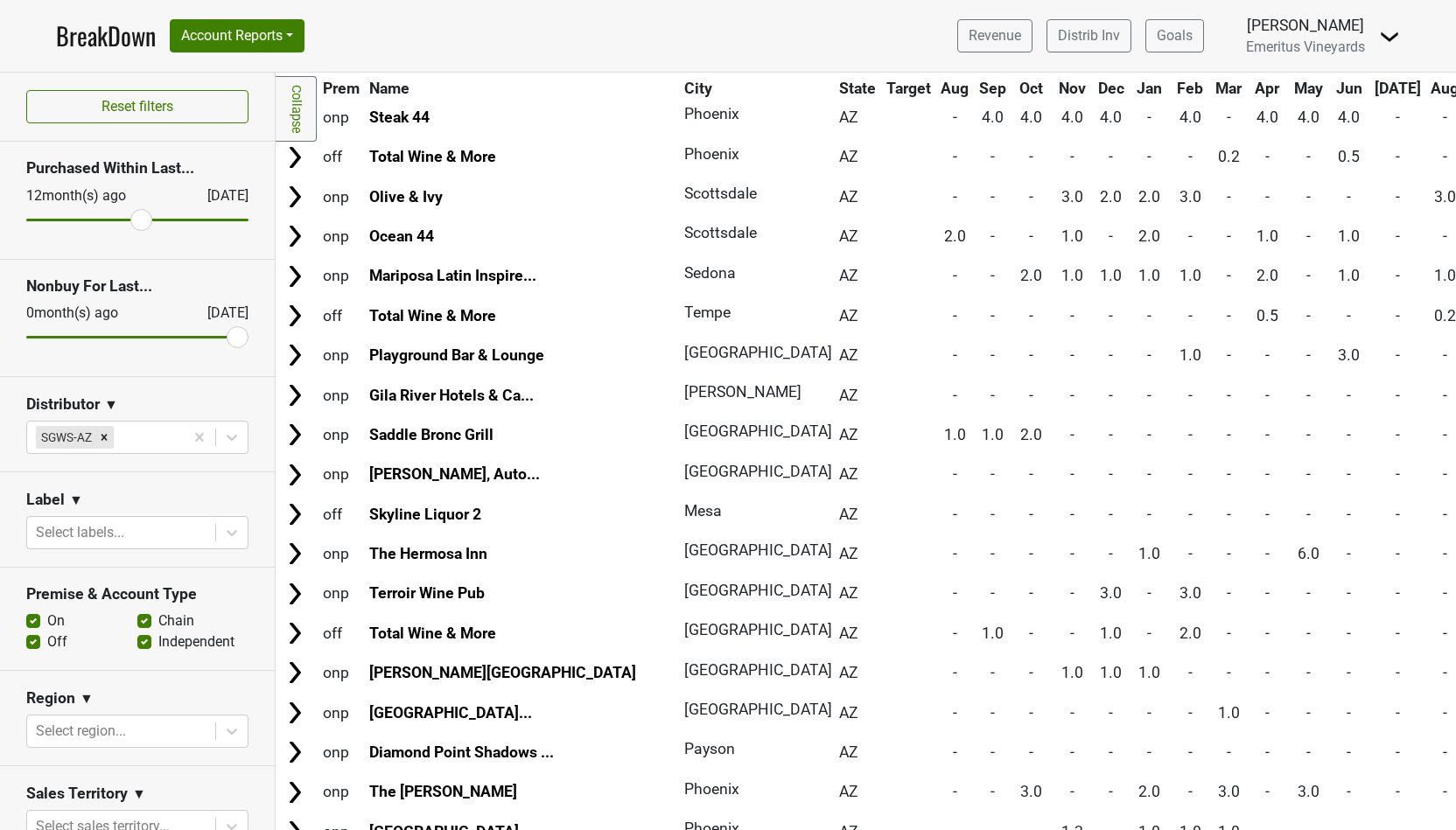
drag, startPoint x: 38, startPoint y: 217, endPoint x: 145, endPoint y: 217, distance: 107.0
click at [145, 219] on input "range" at bounding box center [137, 220] width 222 height 3
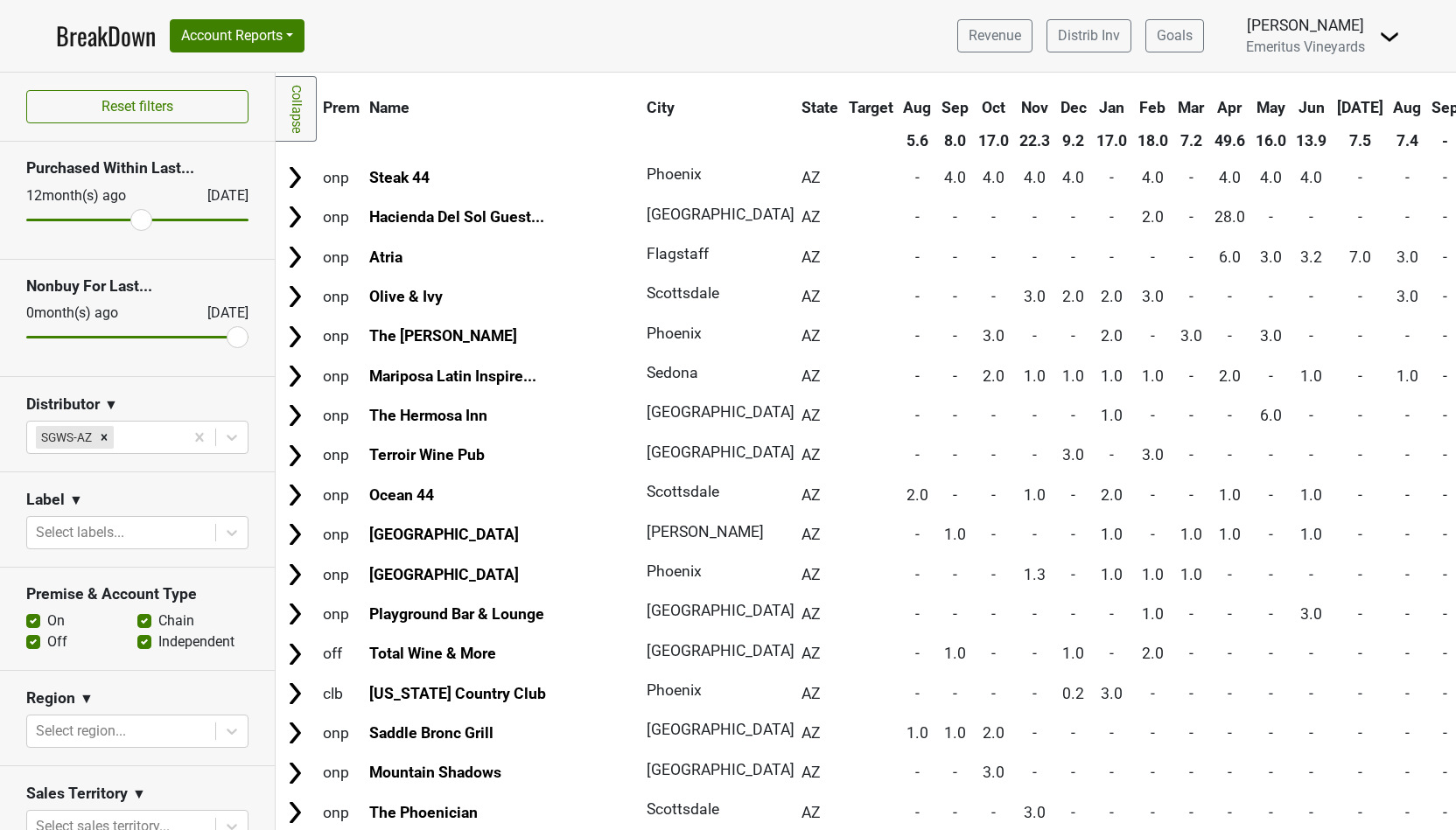
scroll to position [0, 0]
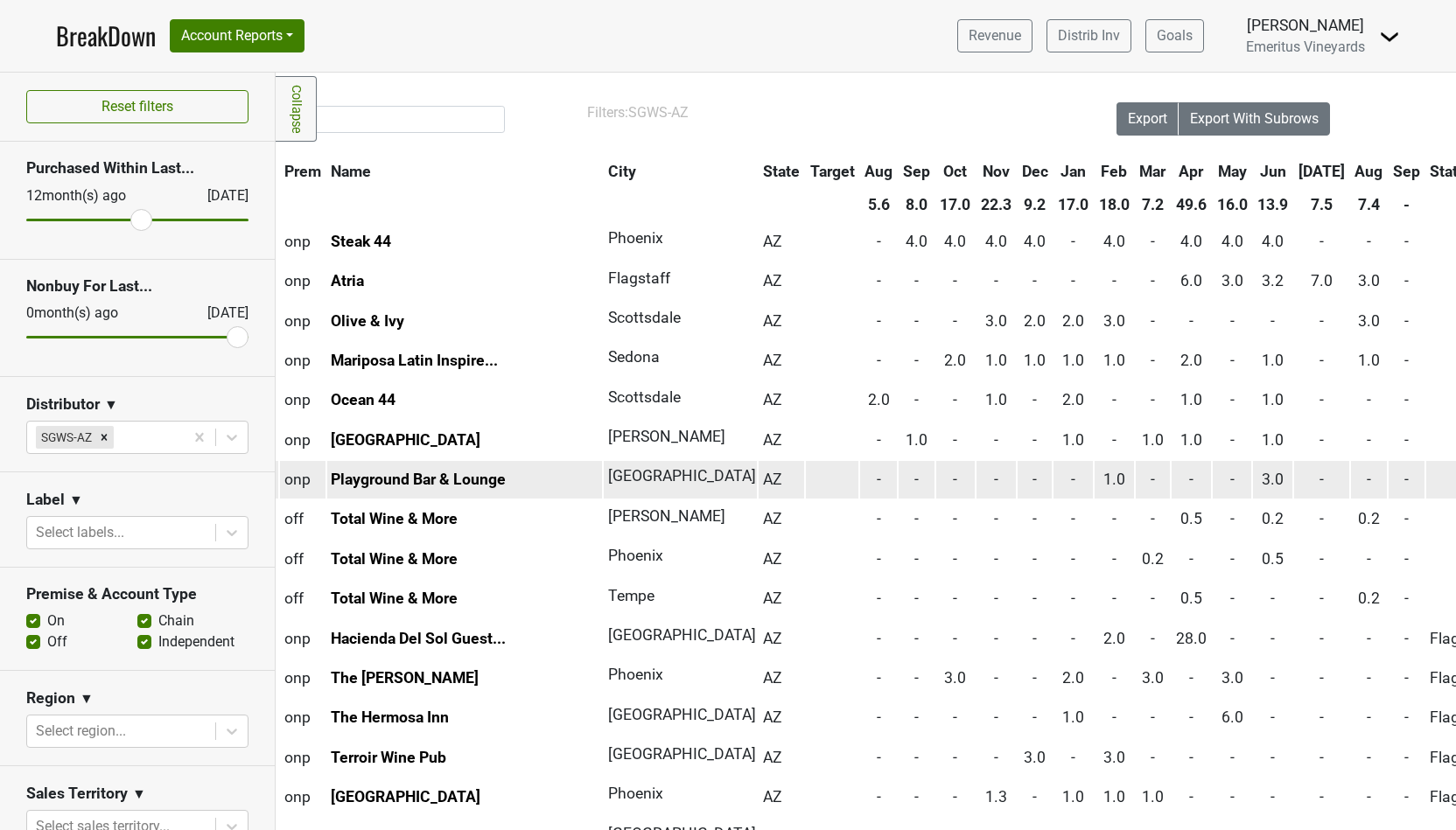
scroll to position [14, 16]
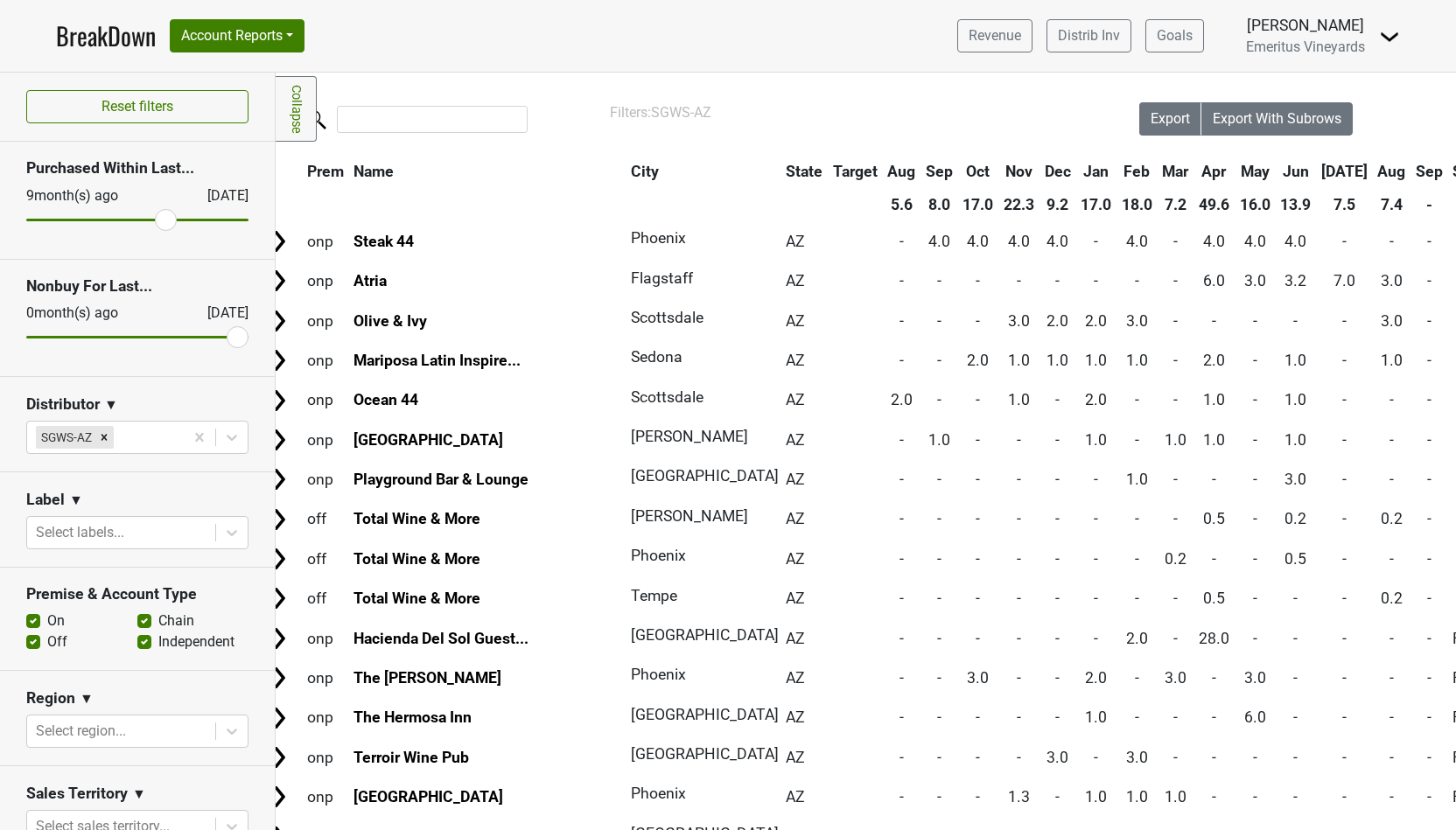
drag, startPoint x: 139, startPoint y: 220, endPoint x: 169, endPoint y: 219, distance: 30.0
type input "9"
click at [169, 219] on input "range" at bounding box center [137, 220] width 222 height 3
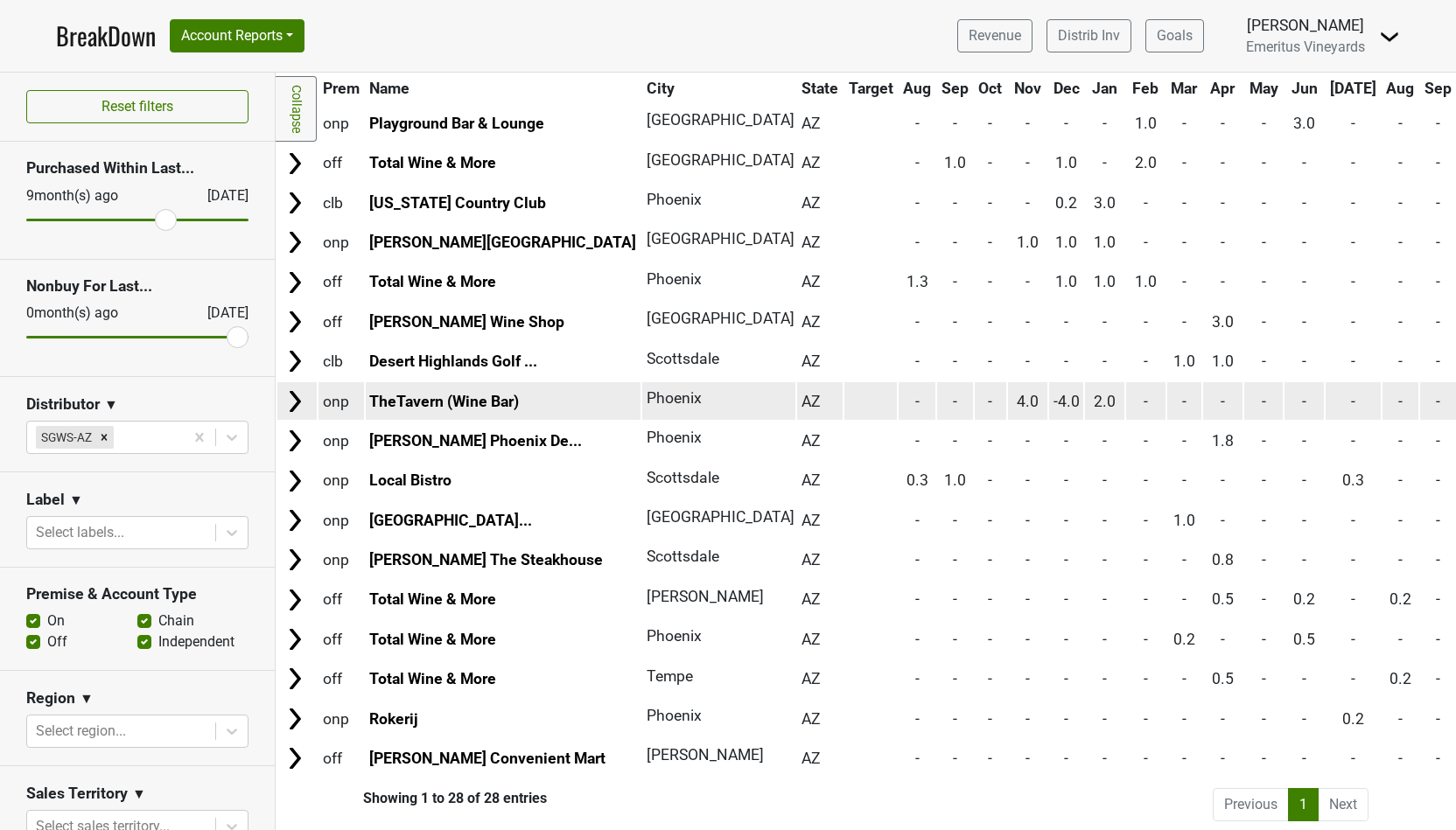
scroll to position [0, 0]
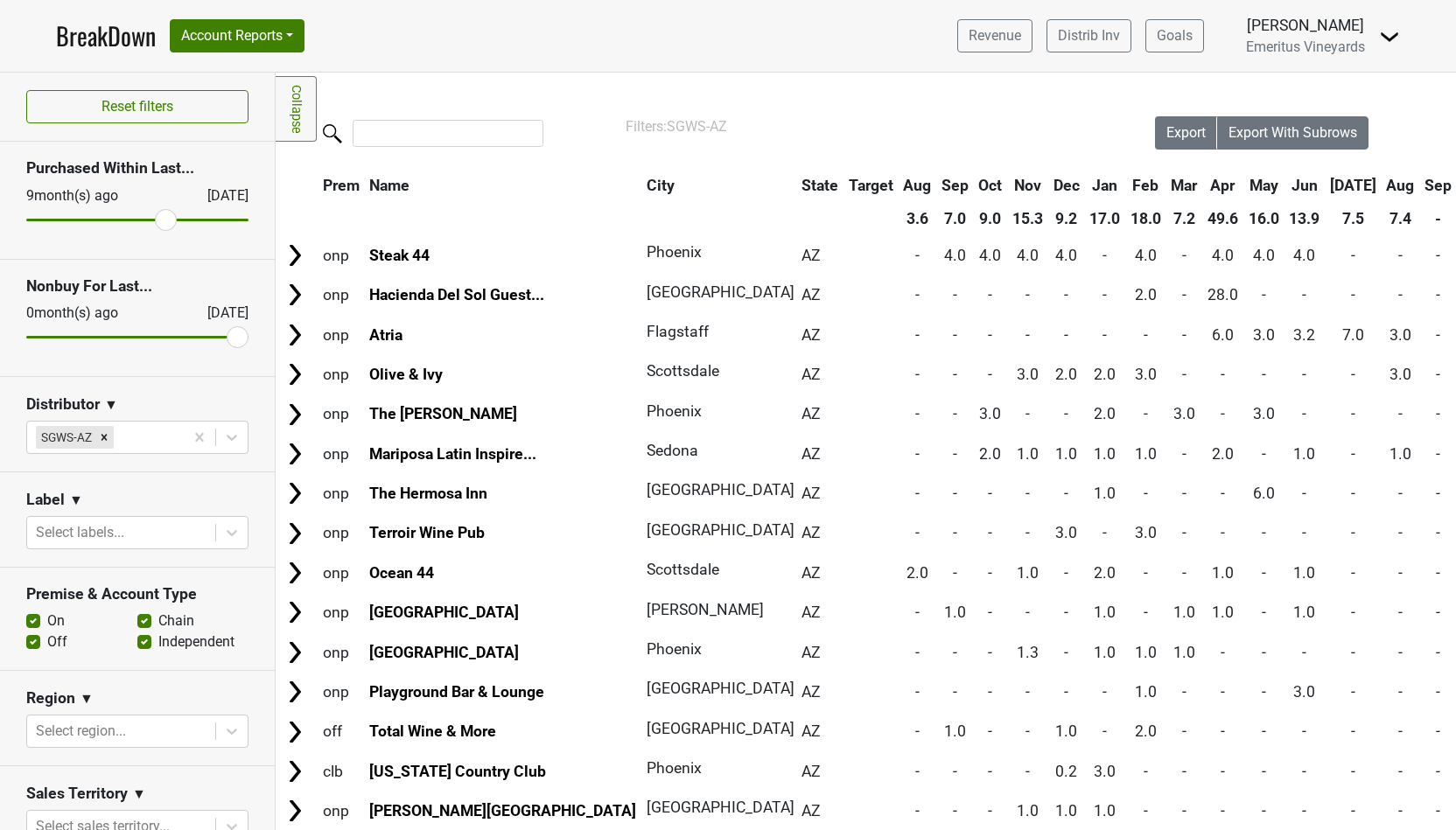
click at [1085, 391] on td "2.0" at bounding box center [1104, 374] width 40 height 38
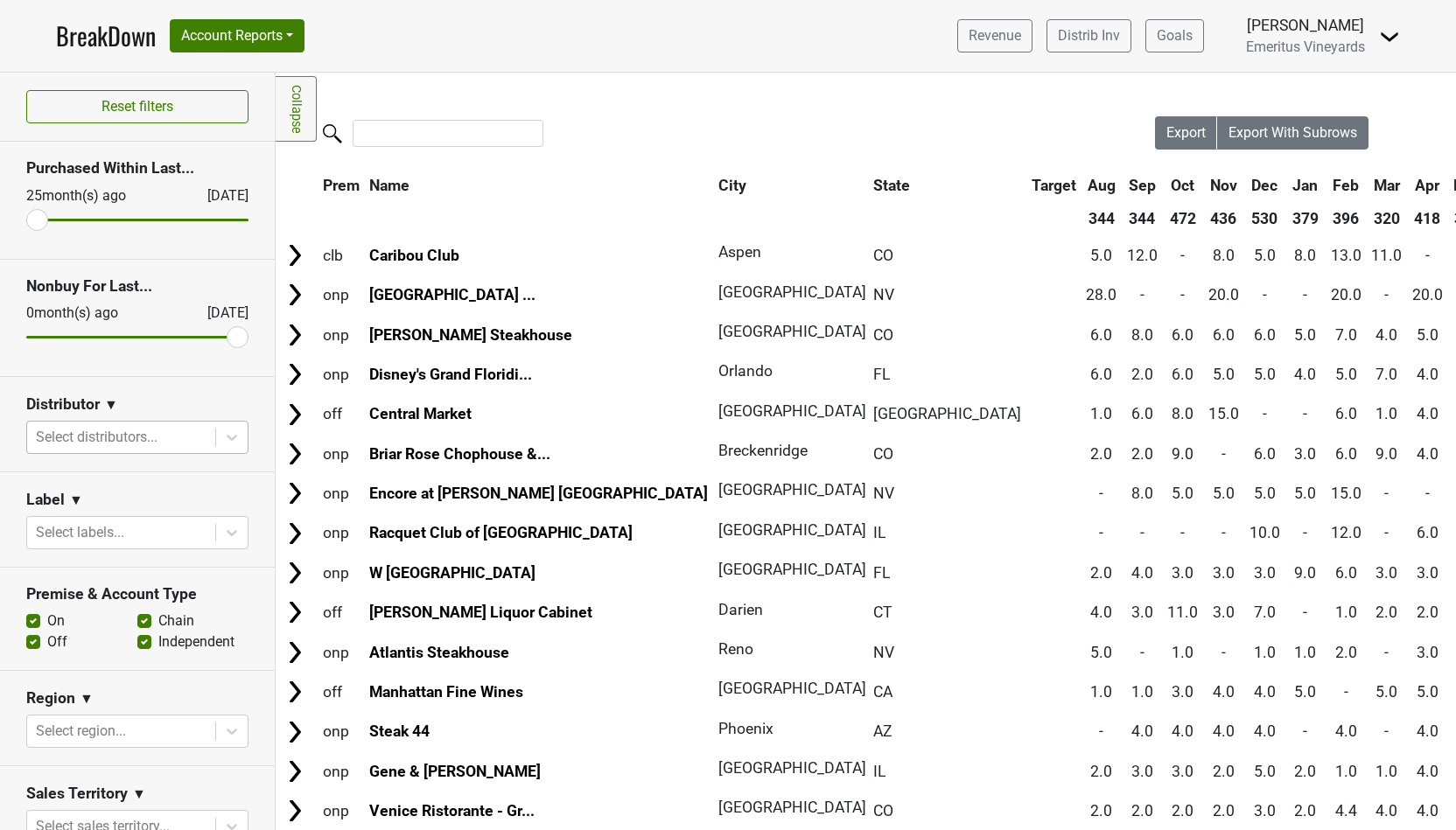
click at [94, 449] on div "Select distributors..." at bounding box center [120, 437] width 188 height 31
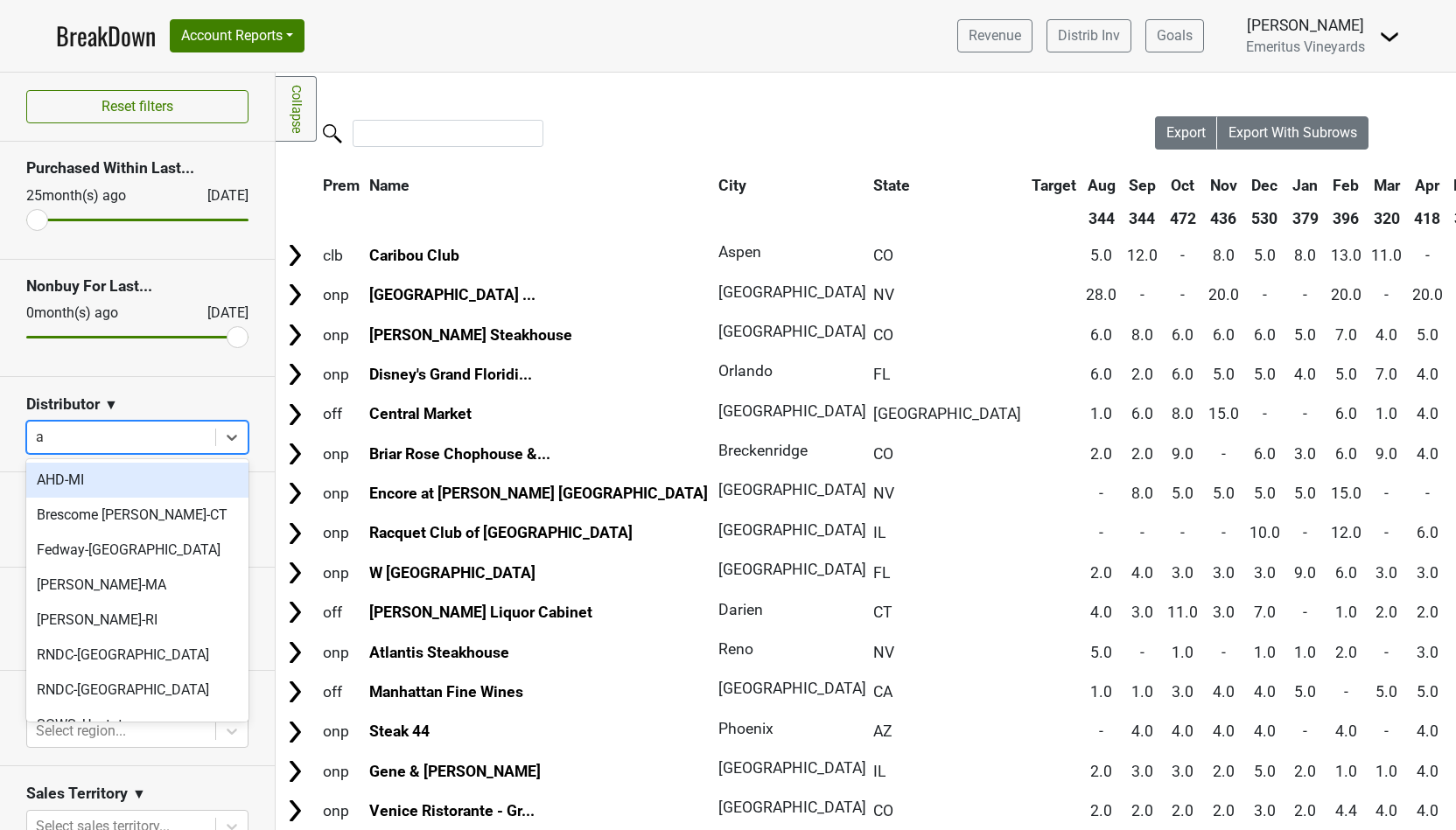
type input "az"
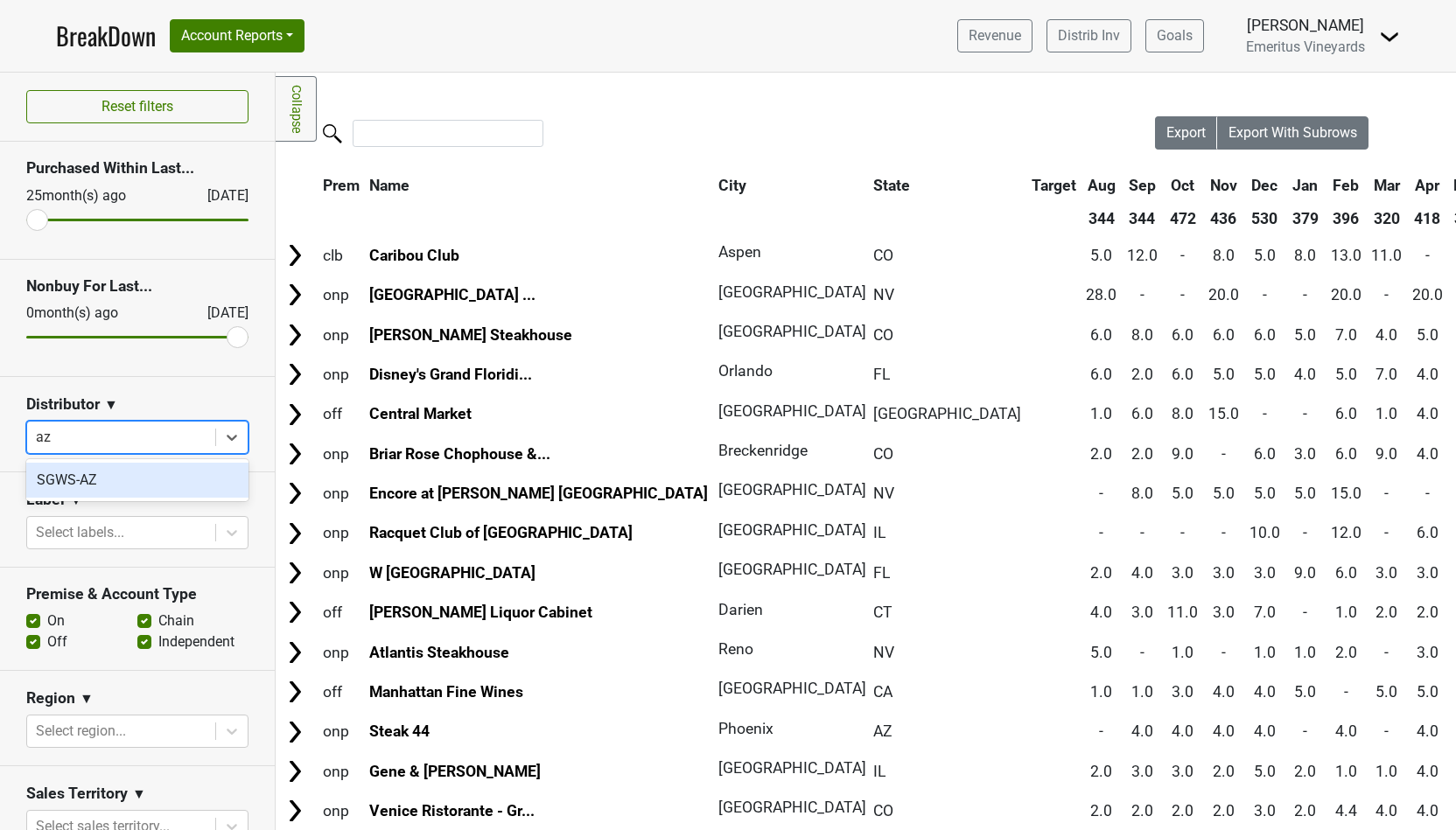
click at [107, 483] on div "SGWS-AZ" at bounding box center [137, 481] width 222 height 35
